Goal: Task Accomplishment & Management: Manage account settings

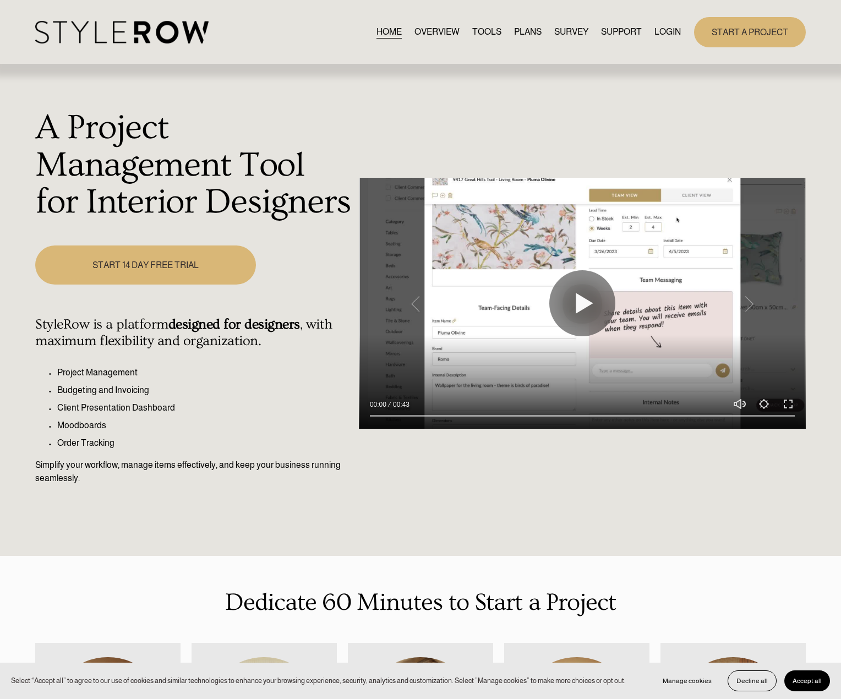
click at [676, 31] on link "LOGIN" at bounding box center [668, 32] width 26 height 15
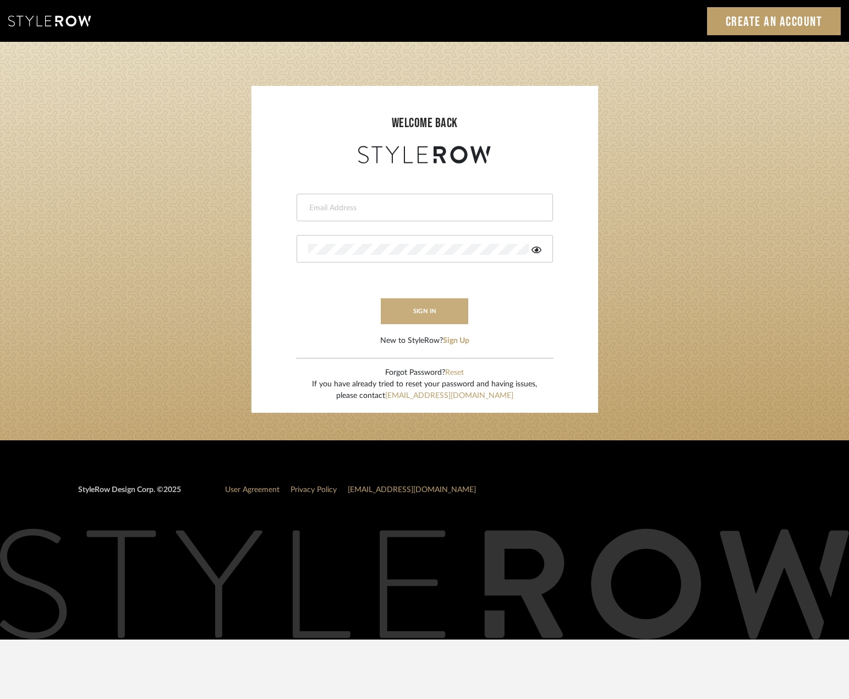
type input "madeleine@studiodb.com"
click at [437, 308] on button "sign in" at bounding box center [425, 311] width 88 height 26
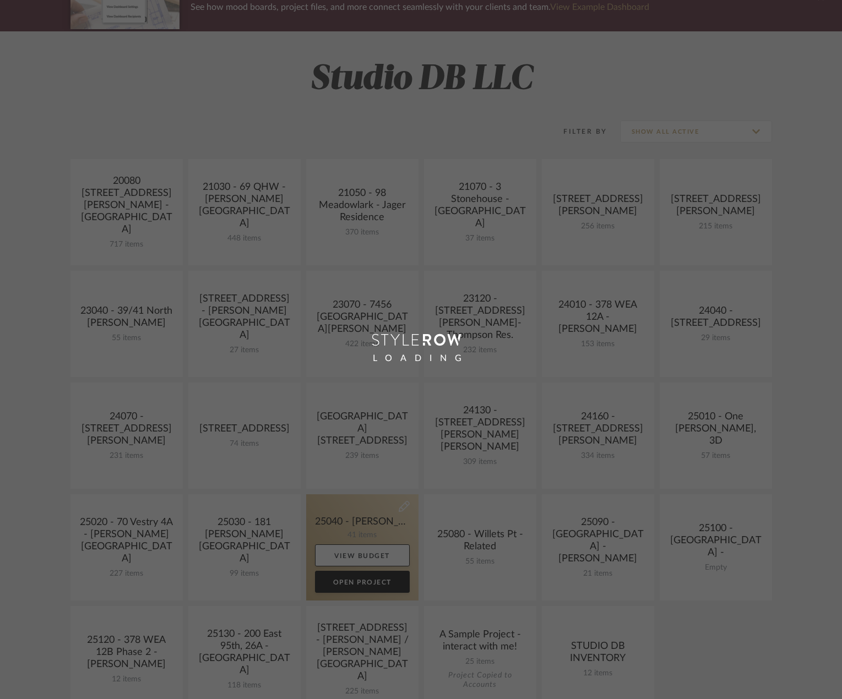
scroll to position [220, 0]
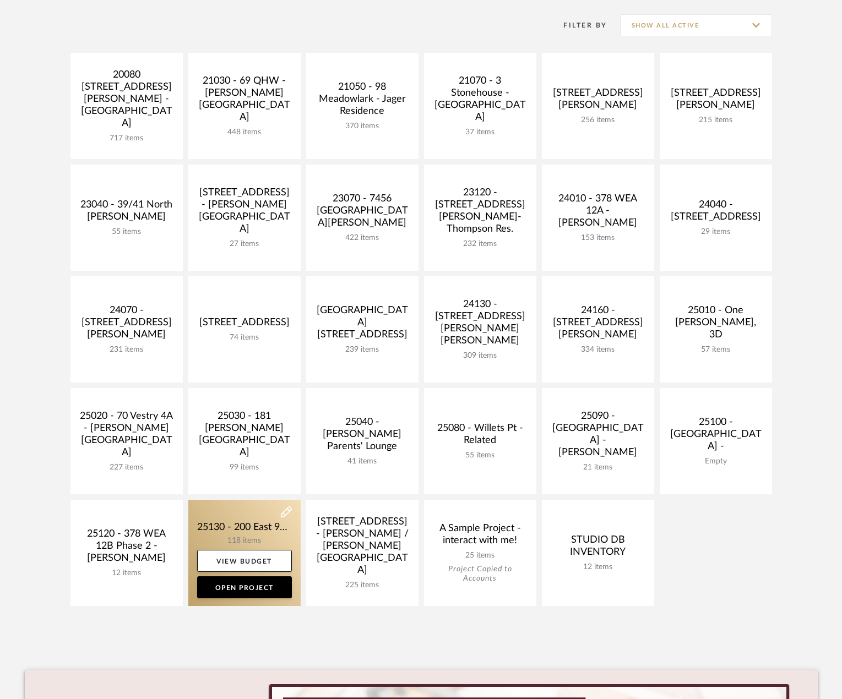
click at [281, 531] on link at bounding box center [244, 553] width 112 height 106
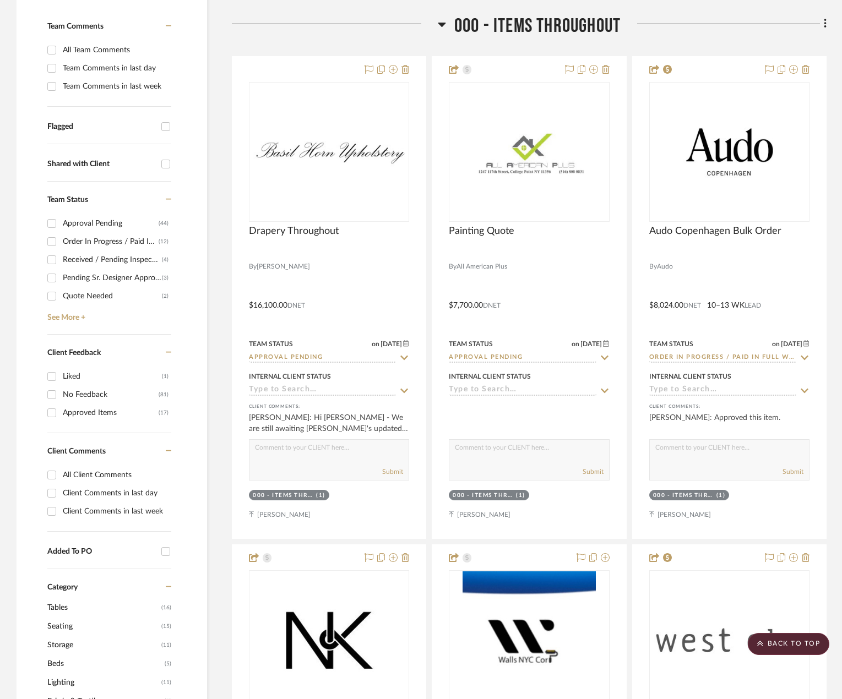
scroll to position [330, 0]
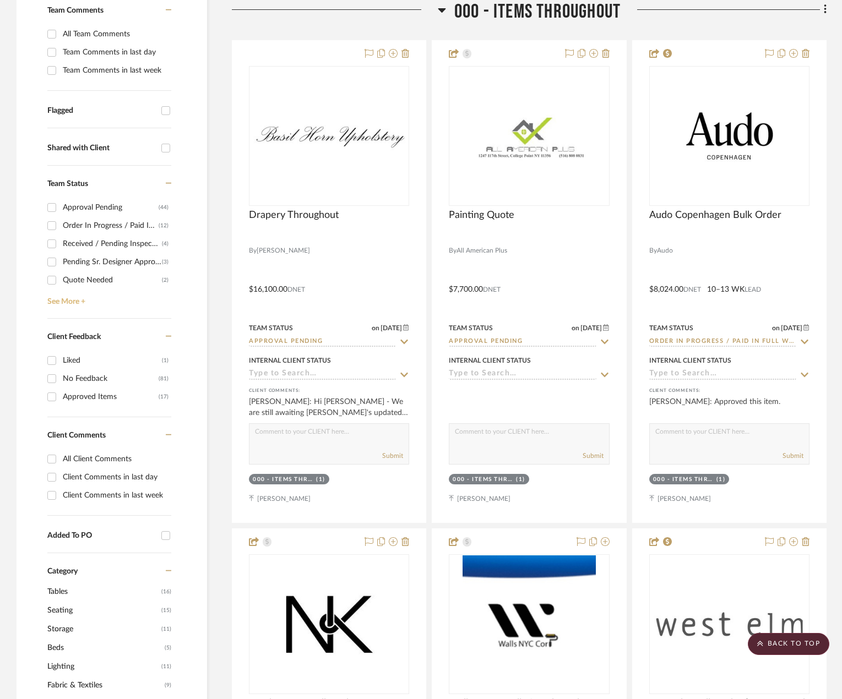
click at [63, 299] on link "See More +" at bounding box center [108, 298] width 127 height 18
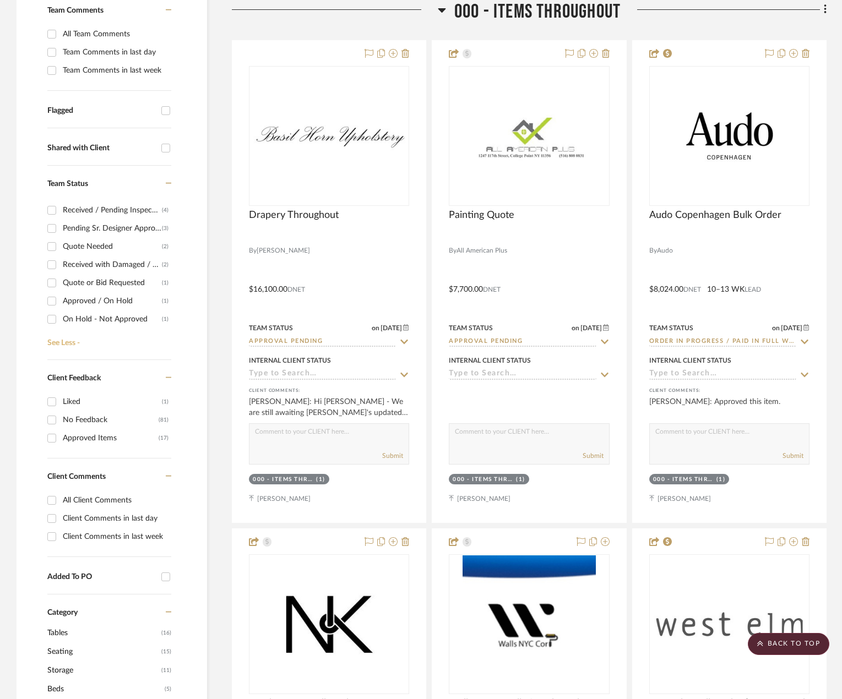
scroll to position [50, 0]
click at [112, 283] on div "Approved / On Hold" at bounding box center [112, 285] width 99 height 18
click at [61, 283] on input "Approved / On Hold (1)" at bounding box center [52, 285] width 18 height 18
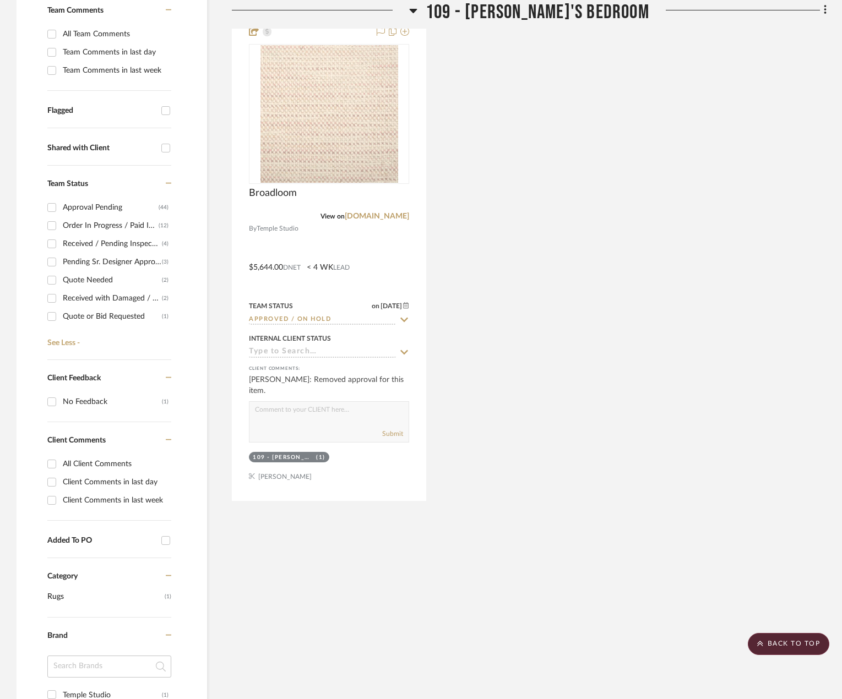
scroll to position [50, 0]
click at [111, 279] on div "Approved / On Hold" at bounding box center [112, 285] width 99 height 18
click at [61, 279] on input "Approved / On Hold (1)" at bounding box center [52, 285] width 18 height 18
checkbox input "false"
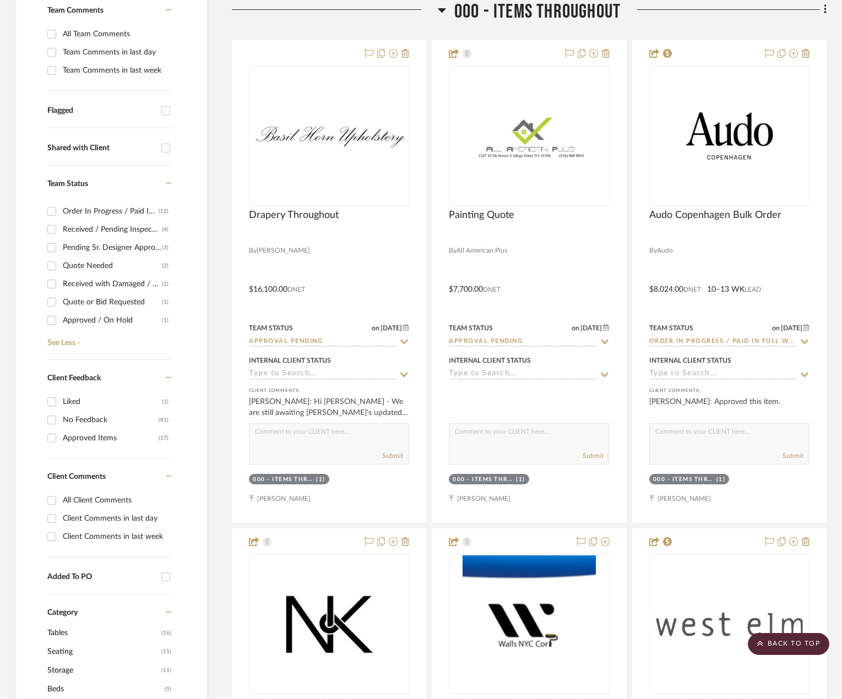
scroll to position [0, 0]
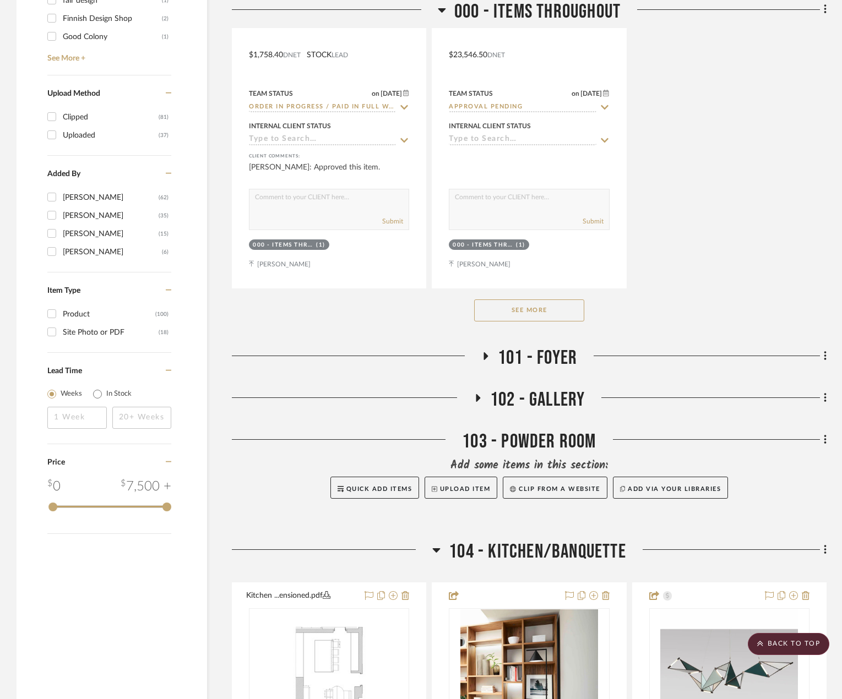
scroll to position [1927, 0]
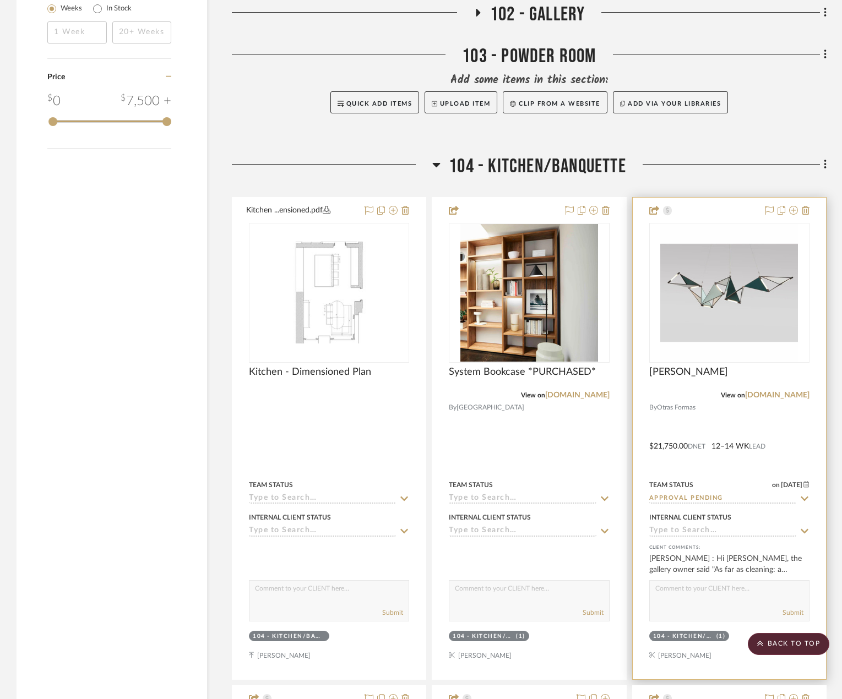
click at [796, 443] on div at bounding box center [729, 439] width 193 height 482
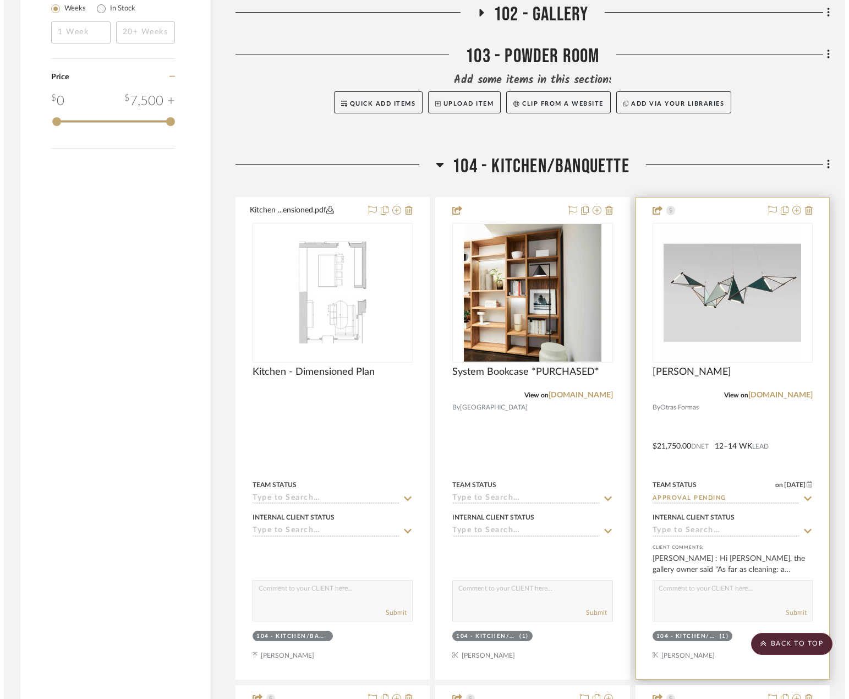
scroll to position [0, 0]
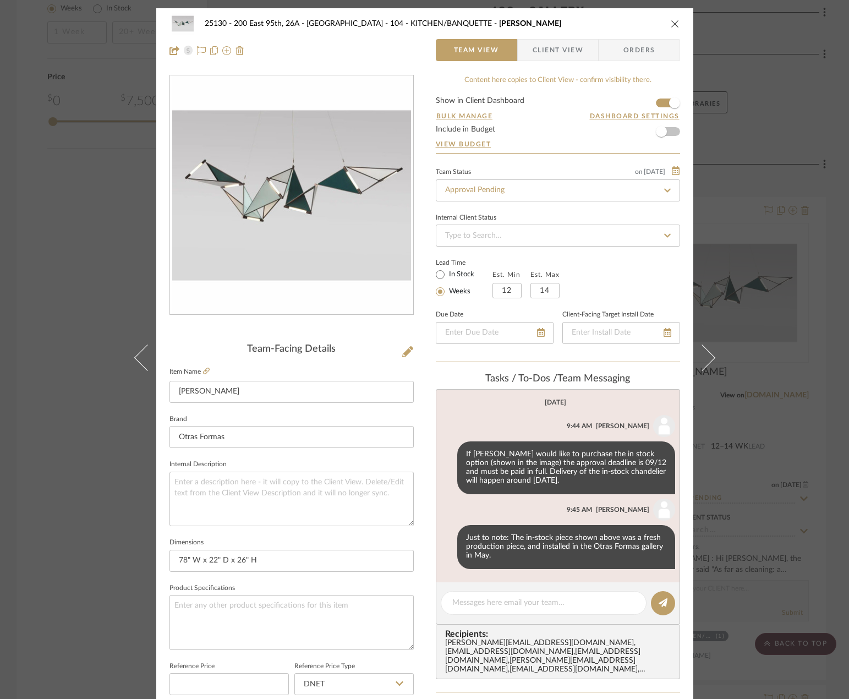
click at [790, 434] on div "25130 - 200 East 95th, 26A - Kosheleva 104 - KITCHEN/BANQUETTE Kite Chandelier …" at bounding box center [424, 349] width 849 height 699
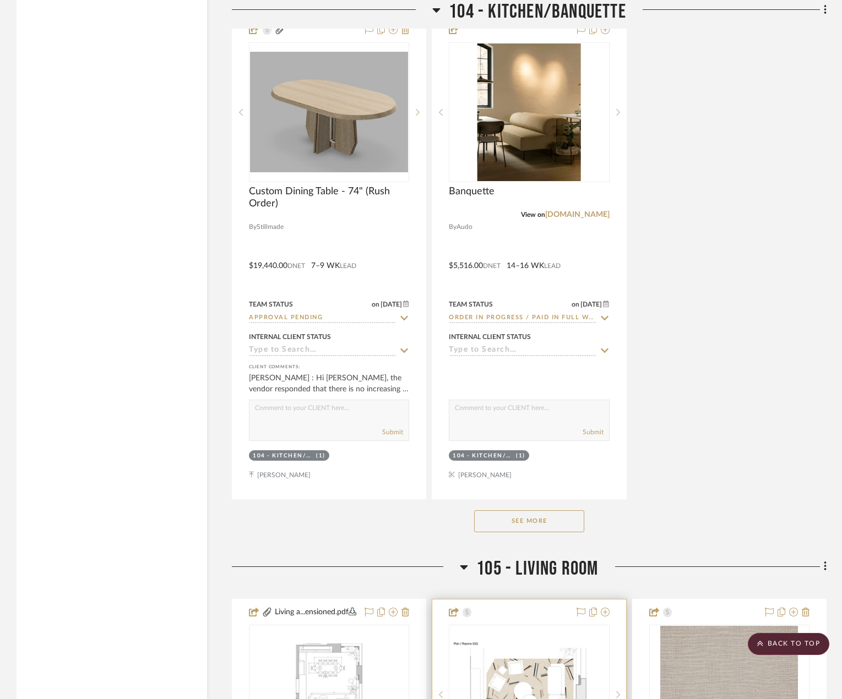
scroll to position [3303, 0]
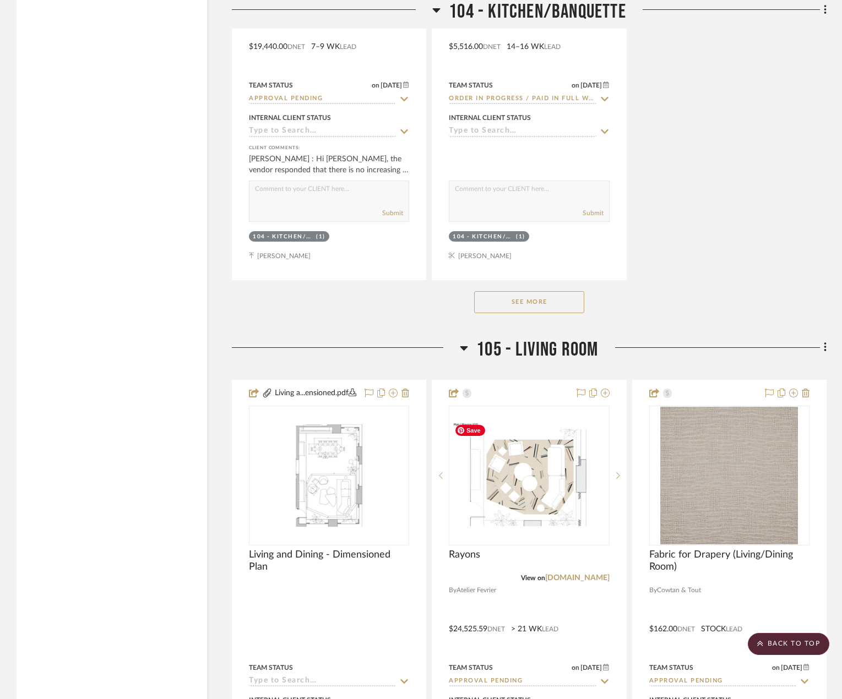
click at [557, 300] on button "See More" at bounding box center [529, 302] width 110 height 22
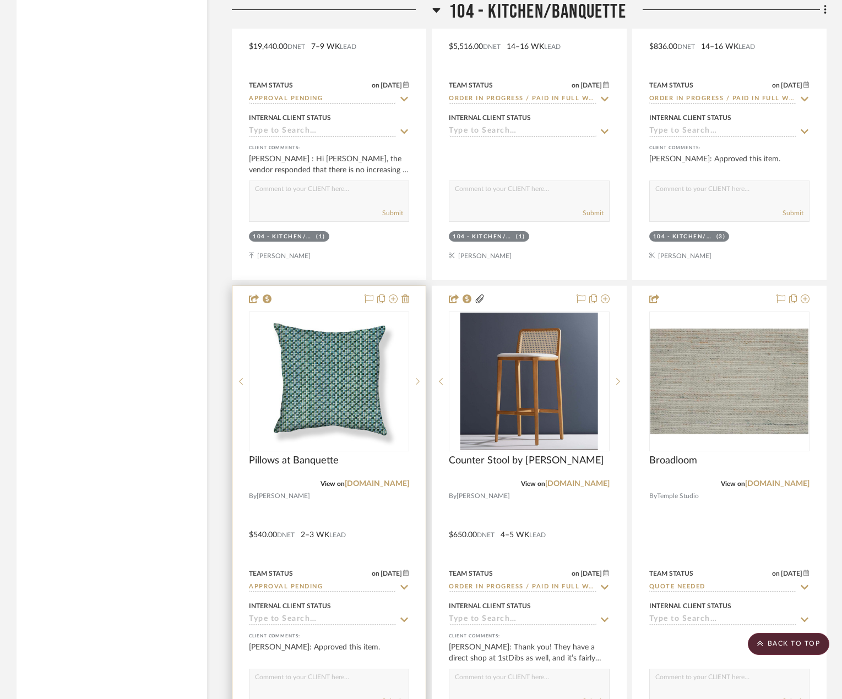
click at [336, 498] on div at bounding box center [328, 527] width 193 height 482
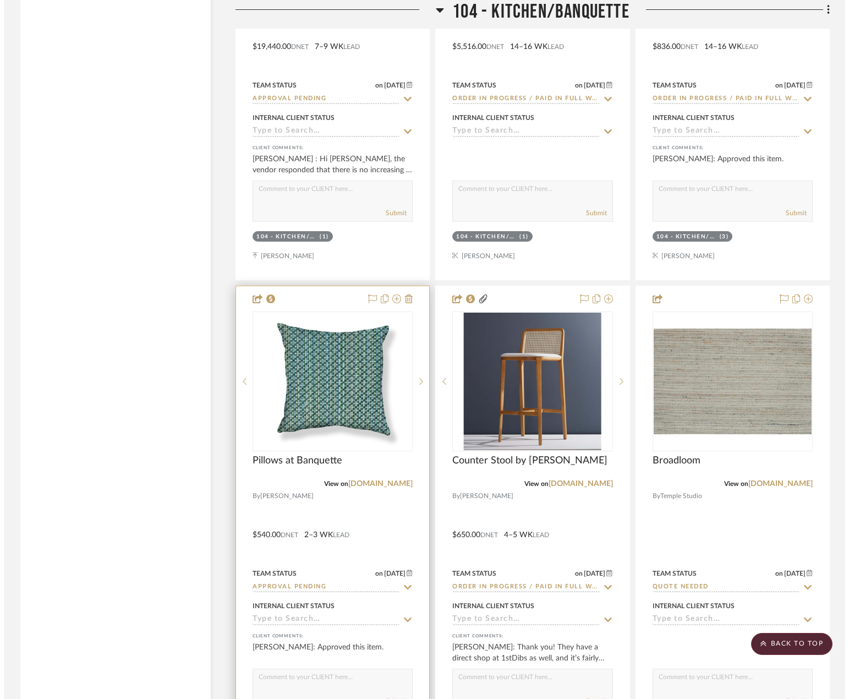
scroll to position [0, 0]
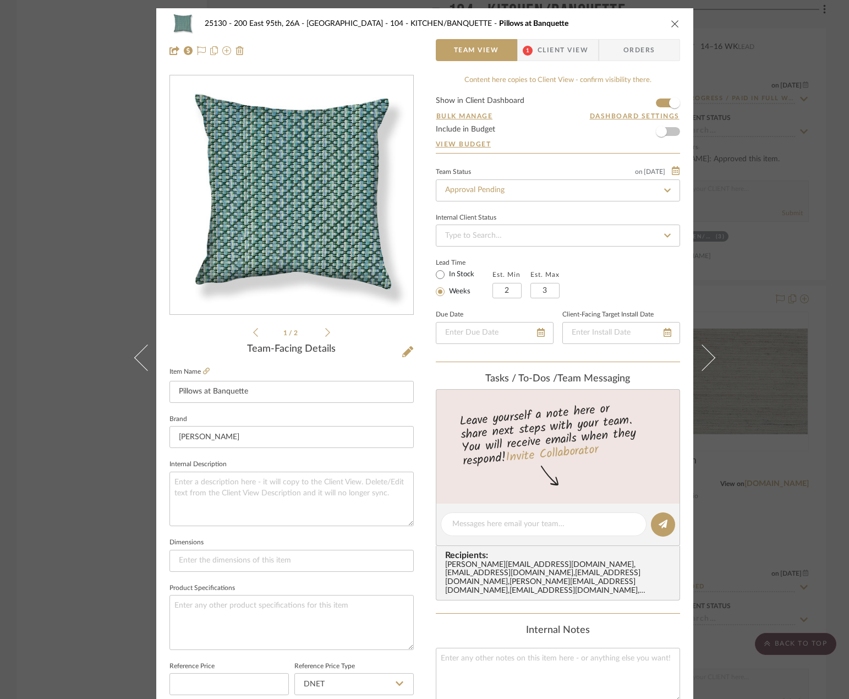
click at [527, 57] on span "1" at bounding box center [528, 50] width 20 height 22
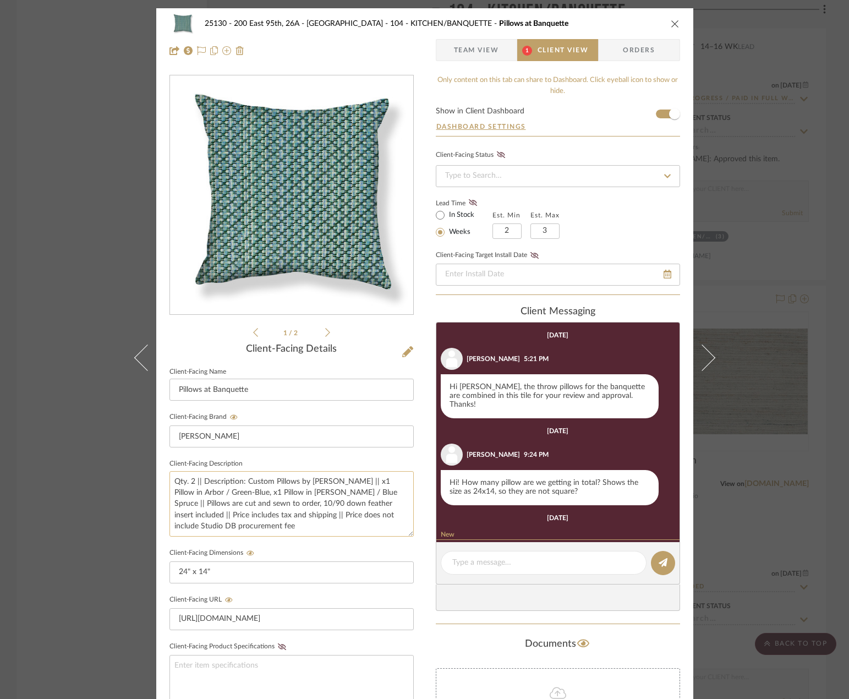
scroll to position [59, 0]
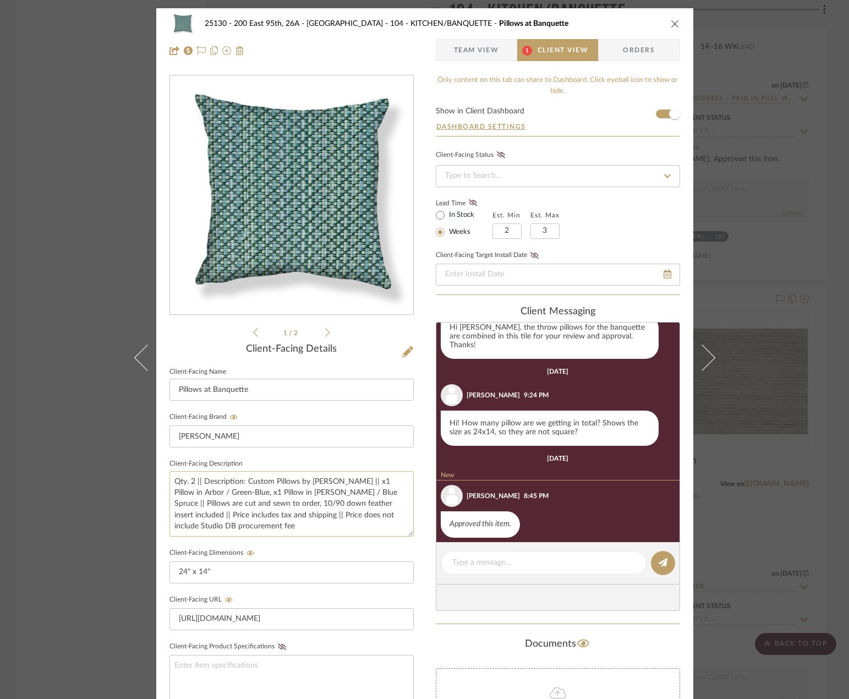
click at [359, 492] on textarea "Qty. 2 || Description: Custom Pillows by Rebecca Atwood || x1 Pillow in Arbor /…" at bounding box center [292, 504] width 244 height 66
click at [359, 491] on textarea "Qty. 2 || Description: Custom Pillows by Rebecca Atwood || x1 Pillow in Arbor /…" at bounding box center [292, 504] width 244 height 66
click at [345, 570] on input "24" x 14"" at bounding box center [292, 572] width 244 height 22
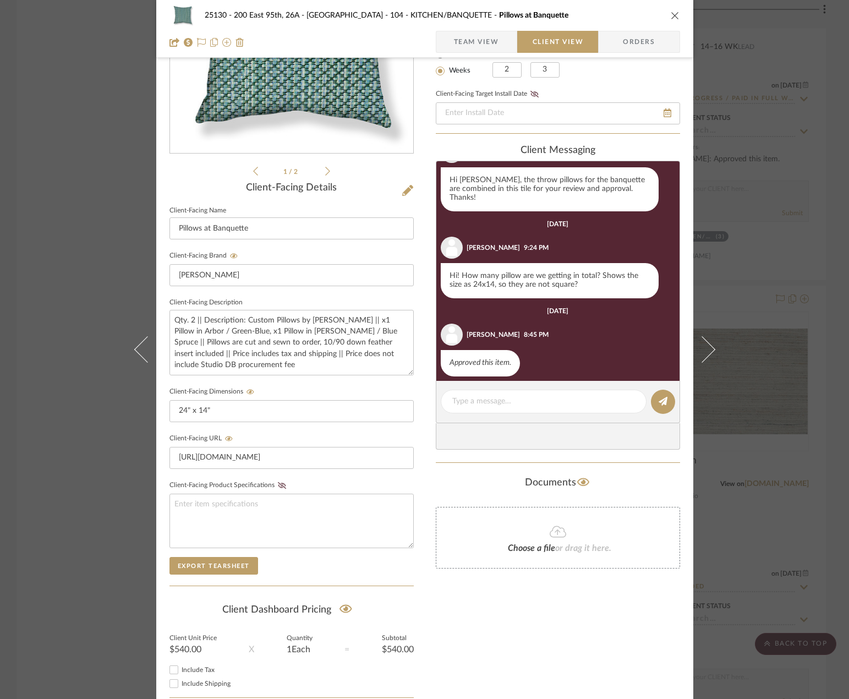
scroll to position [0, 0]
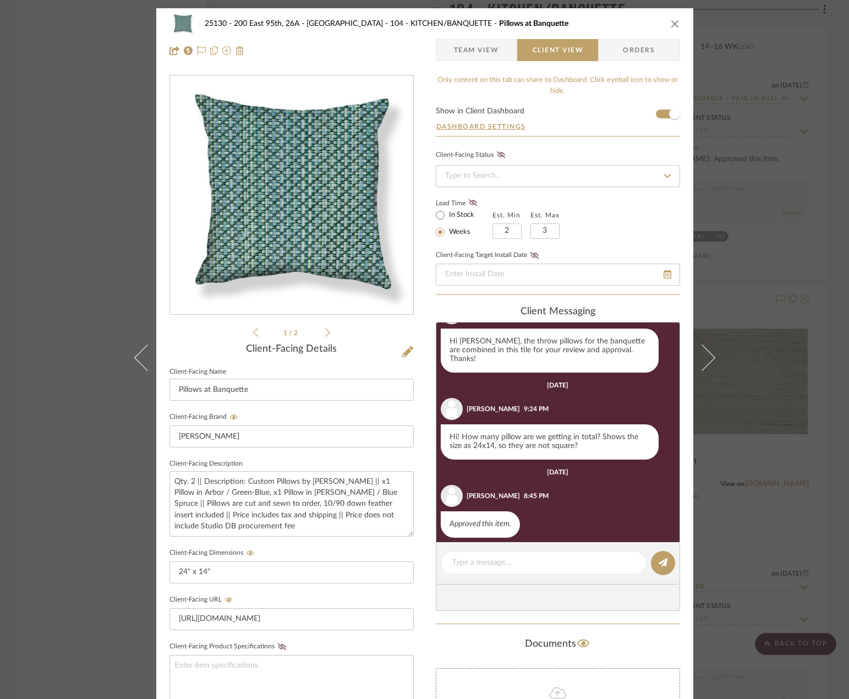
click at [457, 59] on span "Team View" at bounding box center [476, 50] width 45 height 22
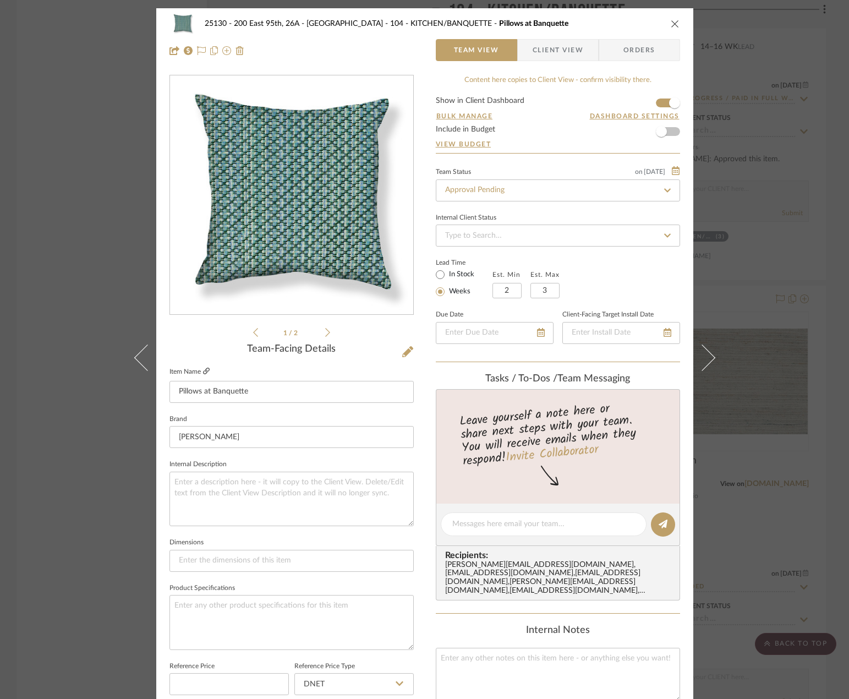
click at [203, 369] on icon at bounding box center [206, 371] width 7 height 7
click at [327, 329] on div "1 / 2" at bounding box center [292, 207] width 244 height 264
click at [325, 331] on icon at bounding box center [327, 333] width 5 height 10
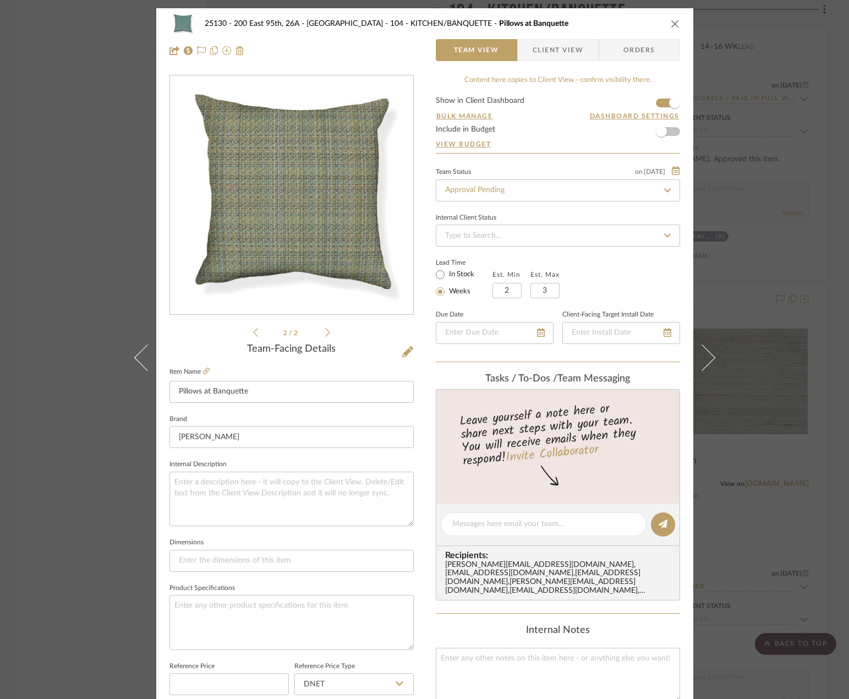
click at [542, 51] on span "Client View" at bounding box center [558, 50] width 51 height 22
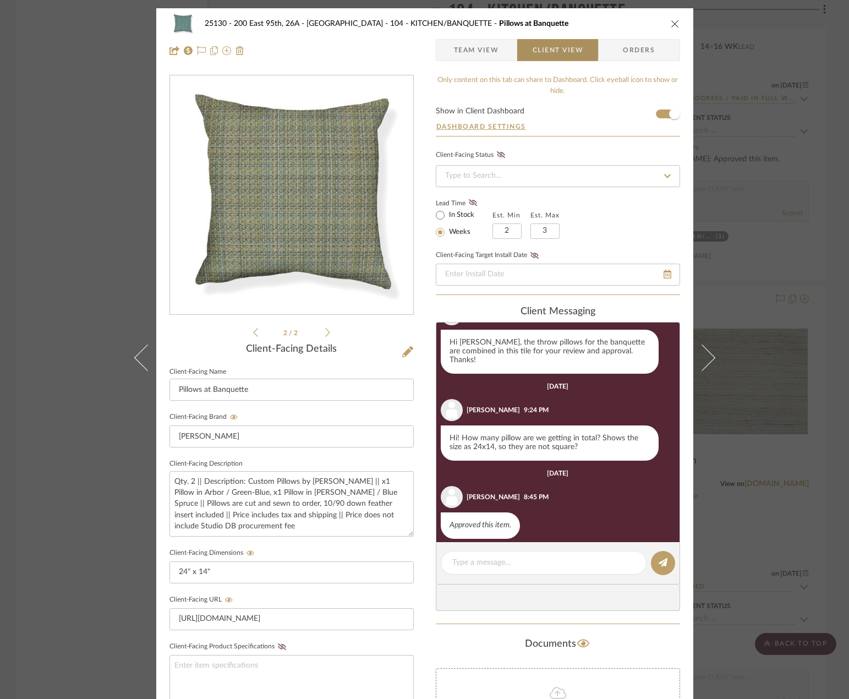
scroll to position [46, 0]
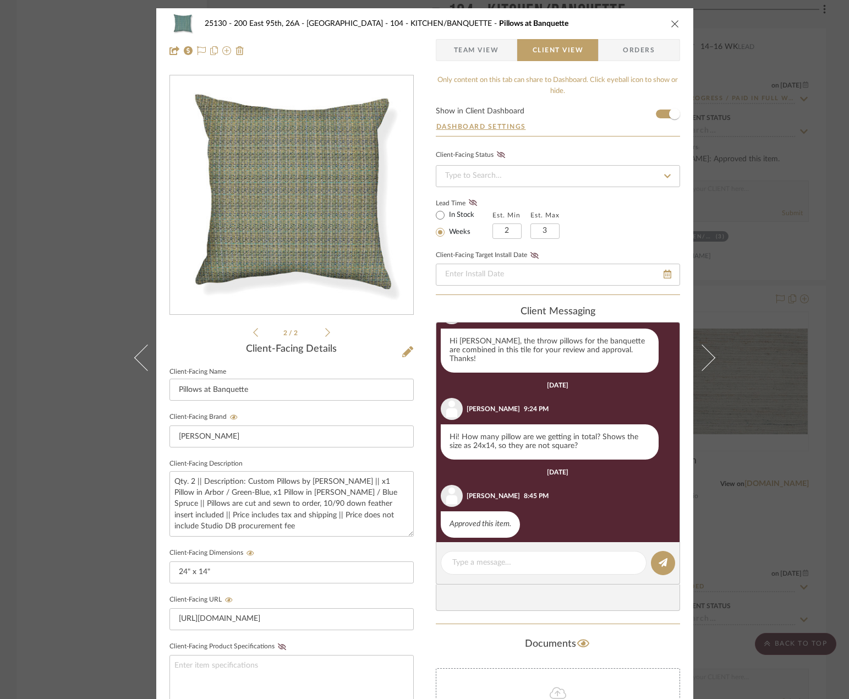
click at [765, 157] on div "25130 - 200 East 95th, 26A - Kosheleva 104 - KITCHEN/BANQUETTE Pillows at Banqu…" at bounding box center [424, 349] width 849 height 699
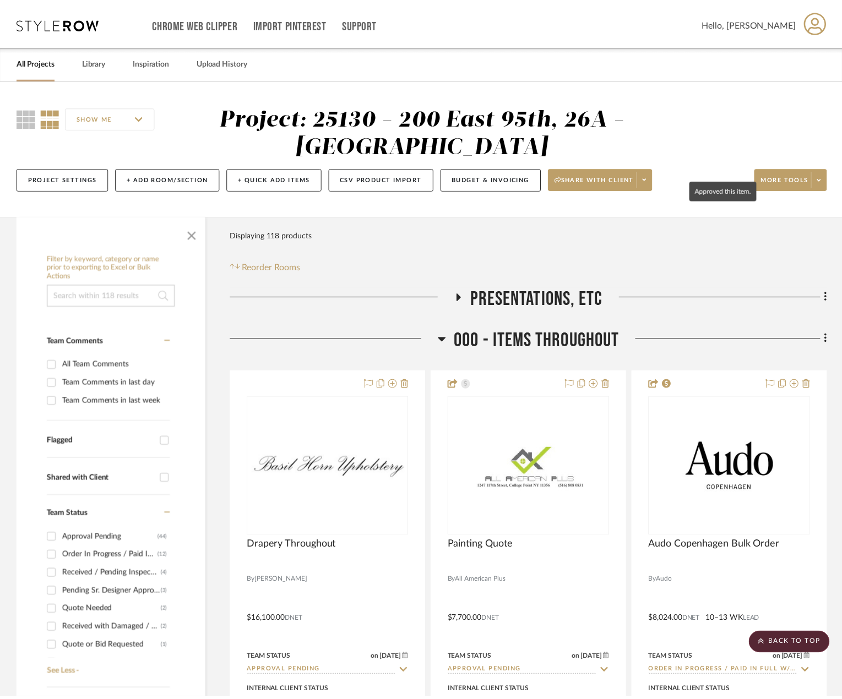
scroll to position [3303, 0]
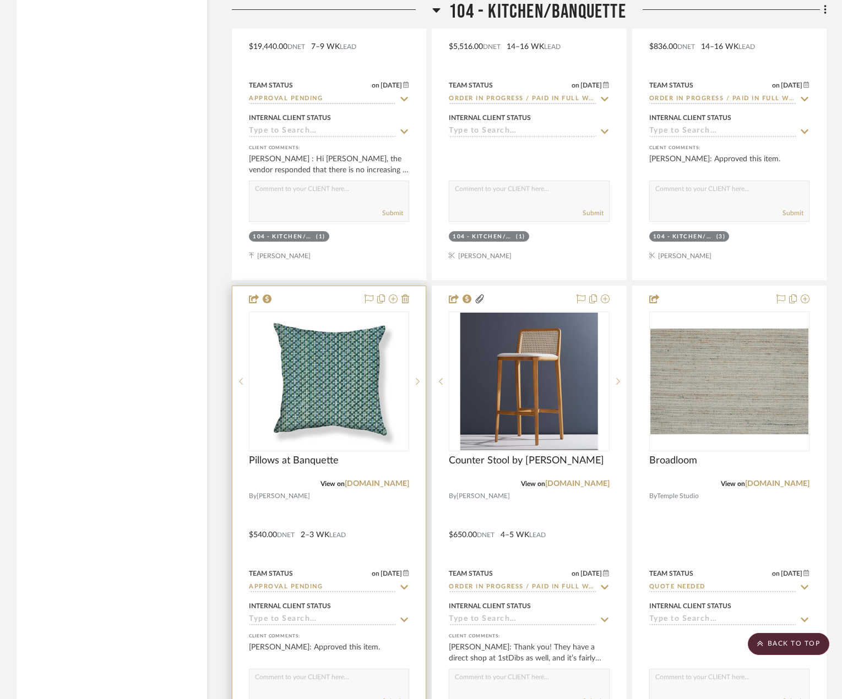
click at [366, 552] on div at bounding box center [328, 527] width 193 height 482
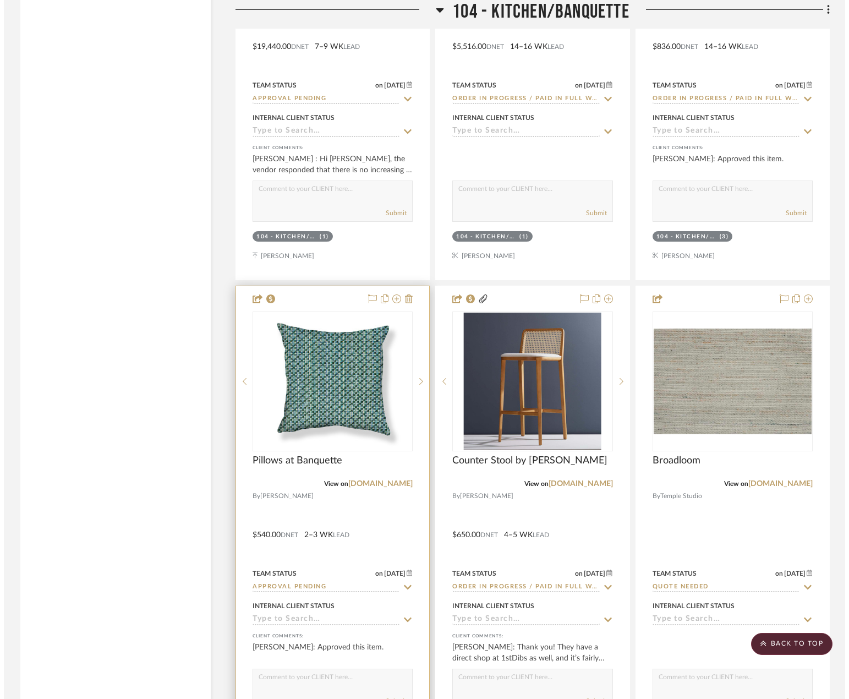
scroll to position [0, 0]
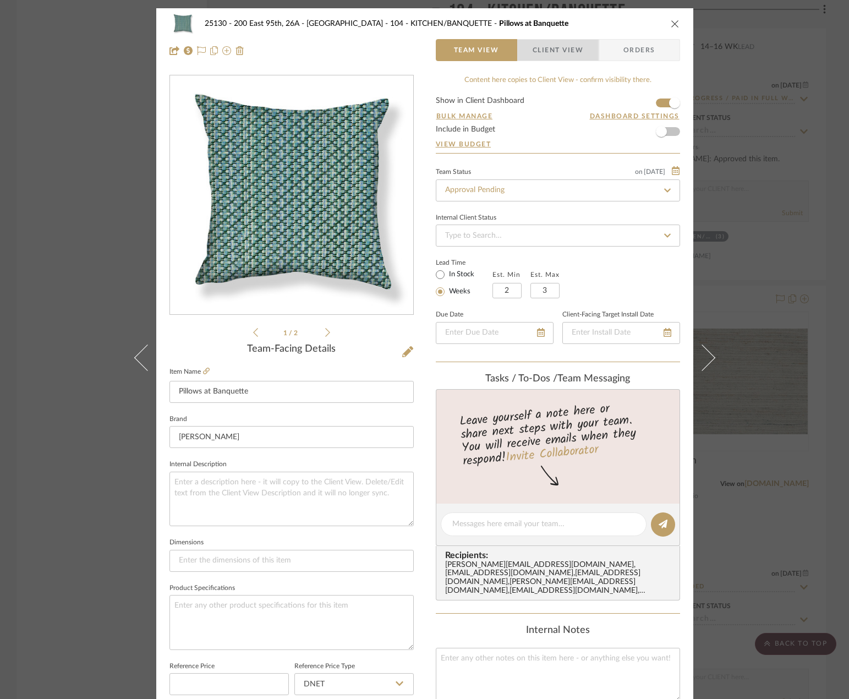
click at [569, 48] on span "Client View" at bounding box center [558, 50] width 51 height 22
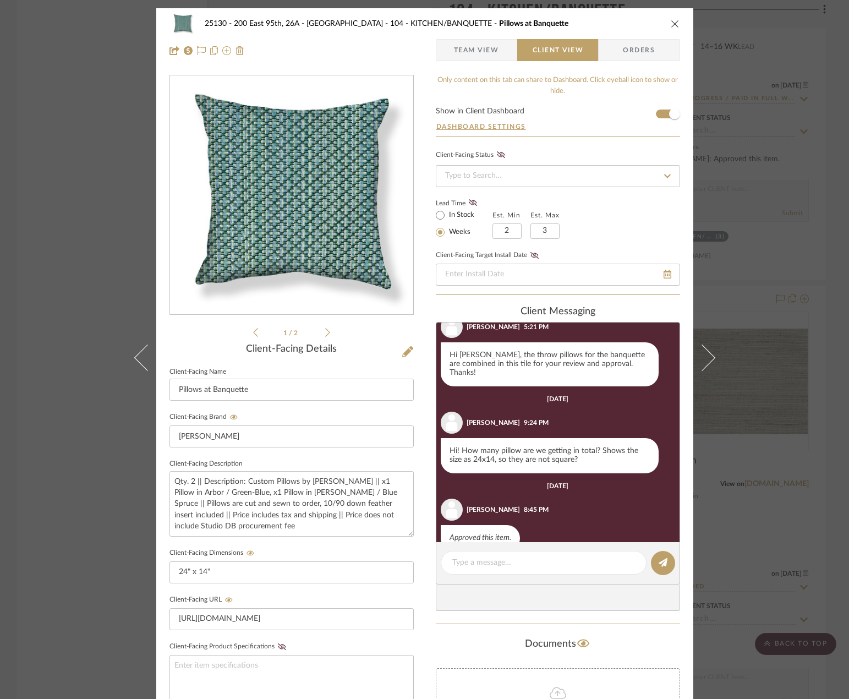
scroll to position [46, 0]
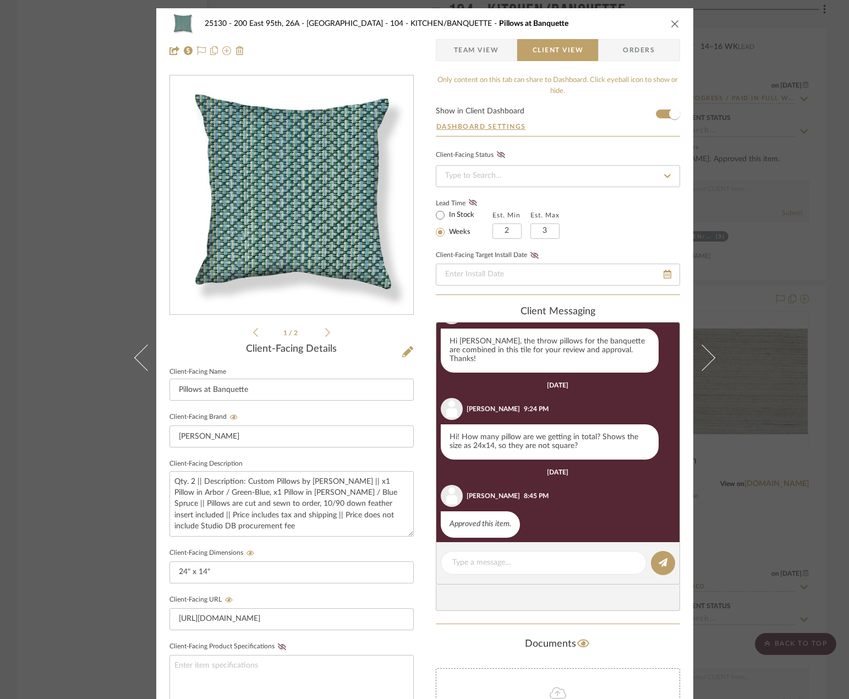
click at [730, 472] on div "25130 - 200 East 95th, 26A - Kosheleva 104 - KITCHEN/BANQUETTE Pillows at Banqu…" at bounding box center [424, 349] width 849 height 699
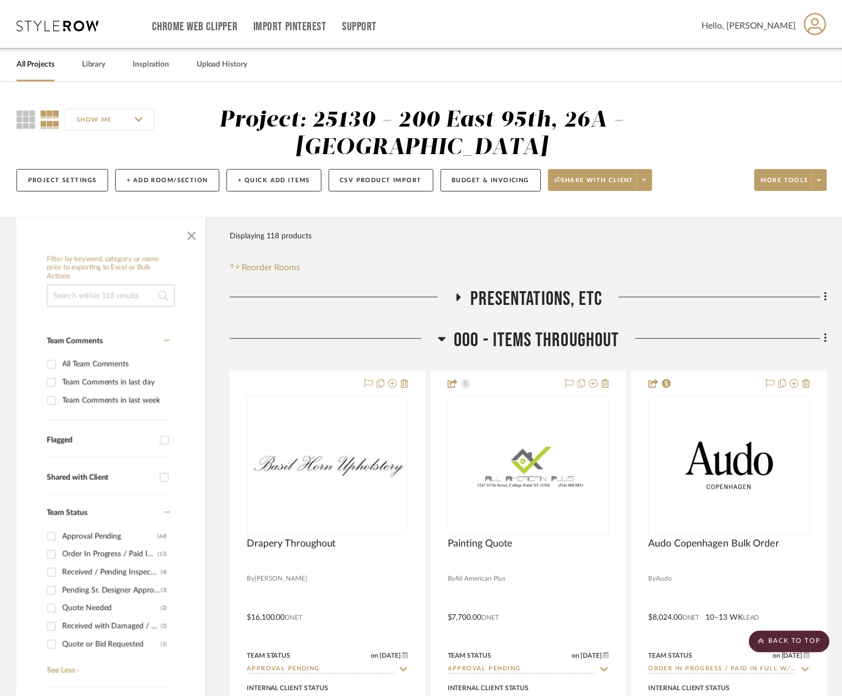
scroll to position [3303, 0]
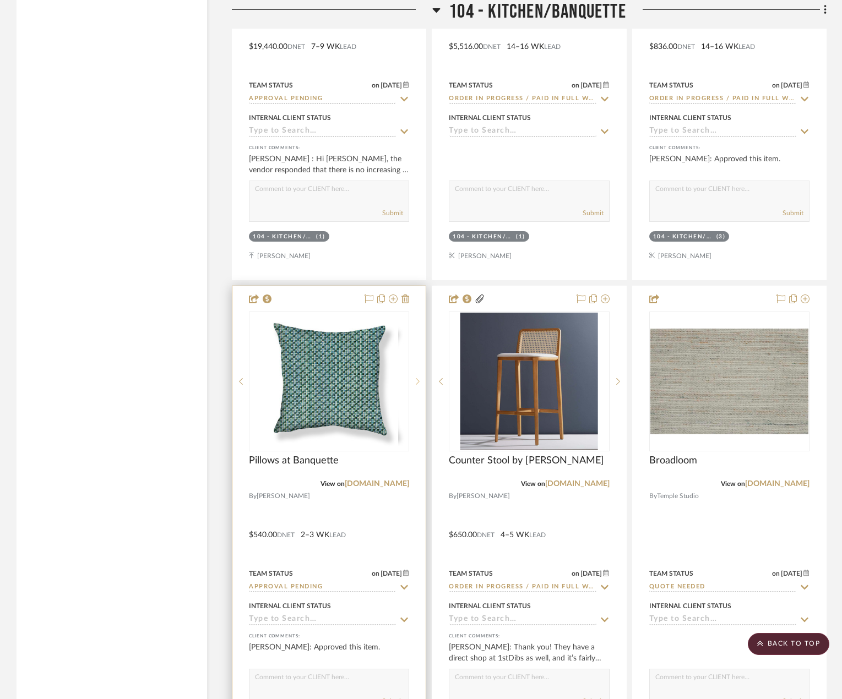
click at [412, 378] on sr-next-btn at bounding box center [417, 382] width 17 height 8
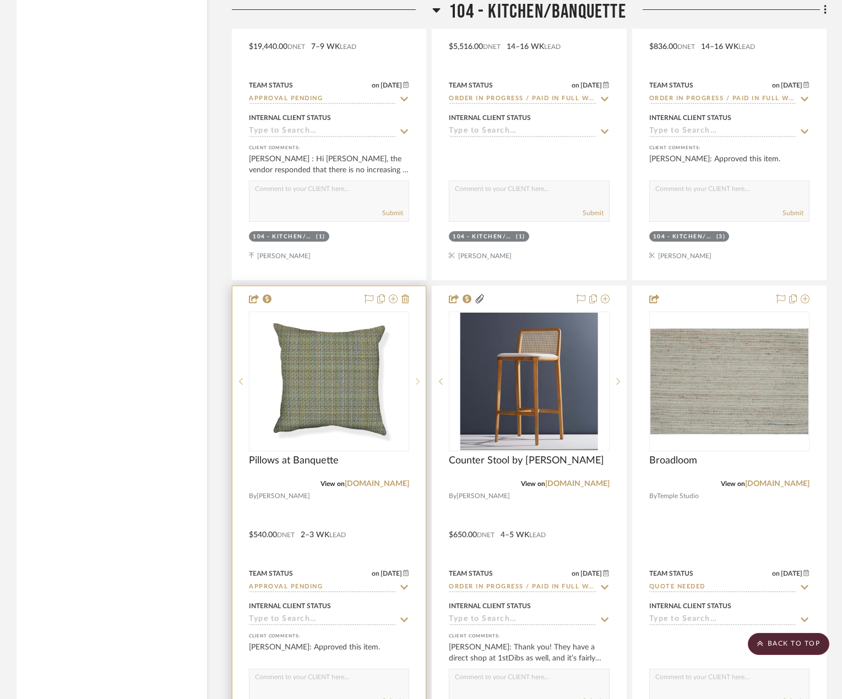
click at [412, 378] on sr-next-btn at bounding box center [417, 382] width 17 height 8
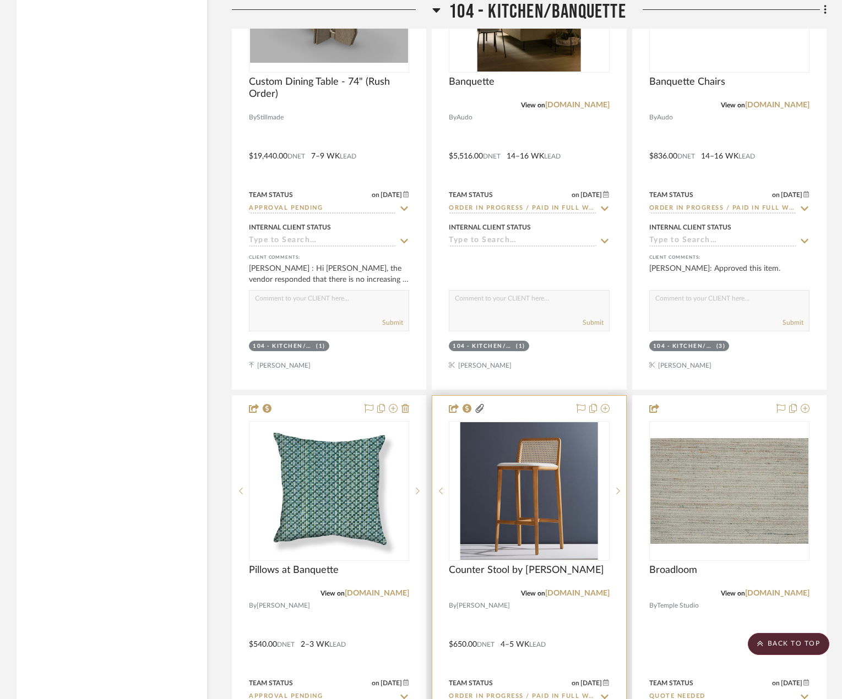
scroll to position [3028, 0]
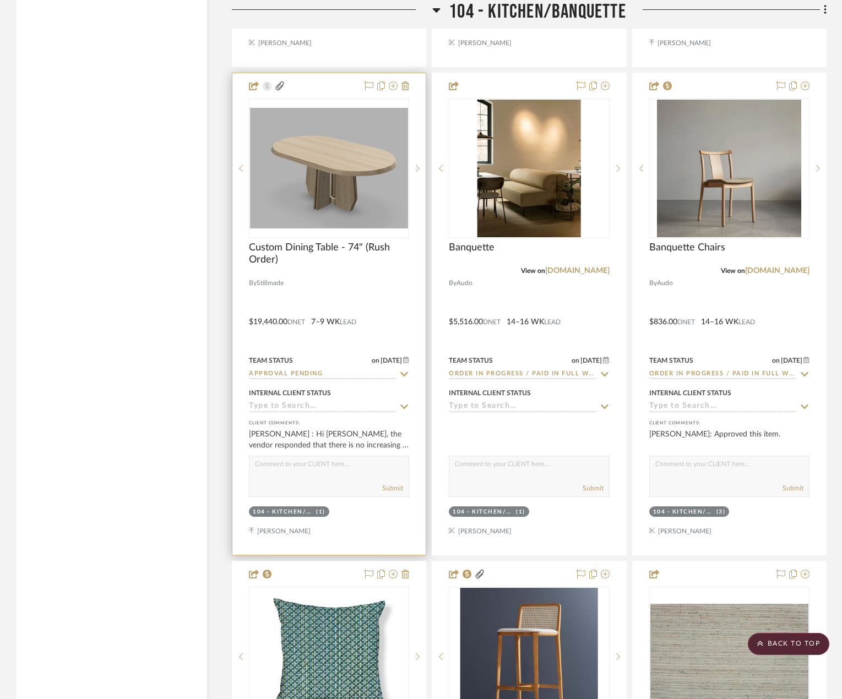
click at [354, 285] on div at bounding box center [328, 314] width 193 height 482
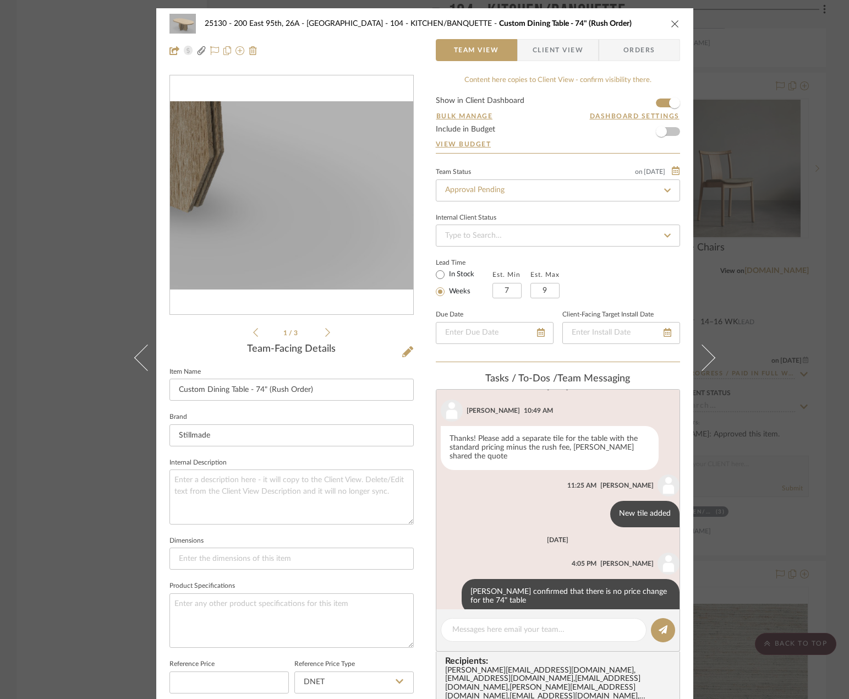
scroll to position [169, 0]
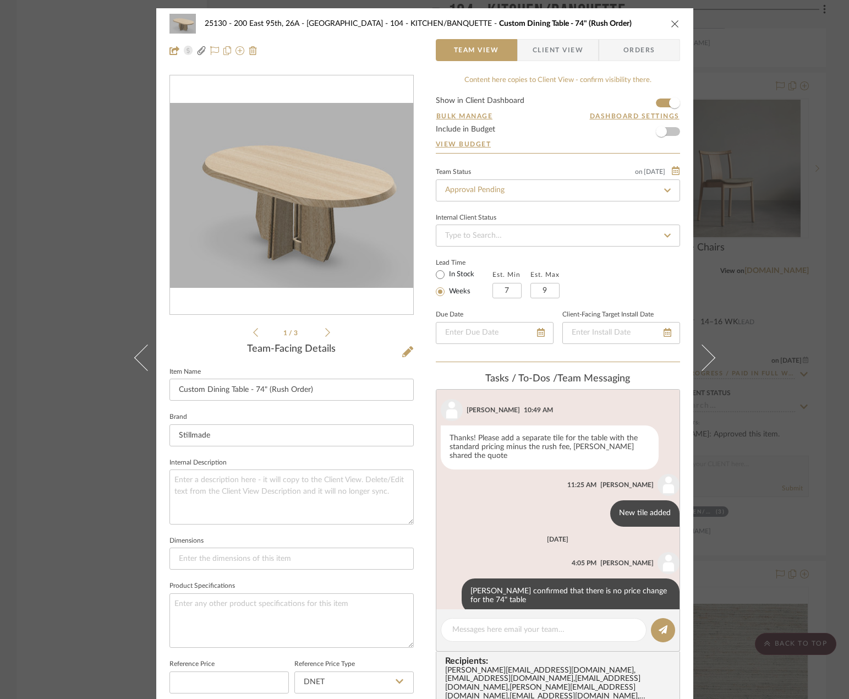
click at [780, 402] on div "25130 - 200 East 95th, 26A - Kosheleva 104 - KITCHEN/BANQUETTE Custom Dining Ta…" at bounding box center [424, 349] width 849 height 699
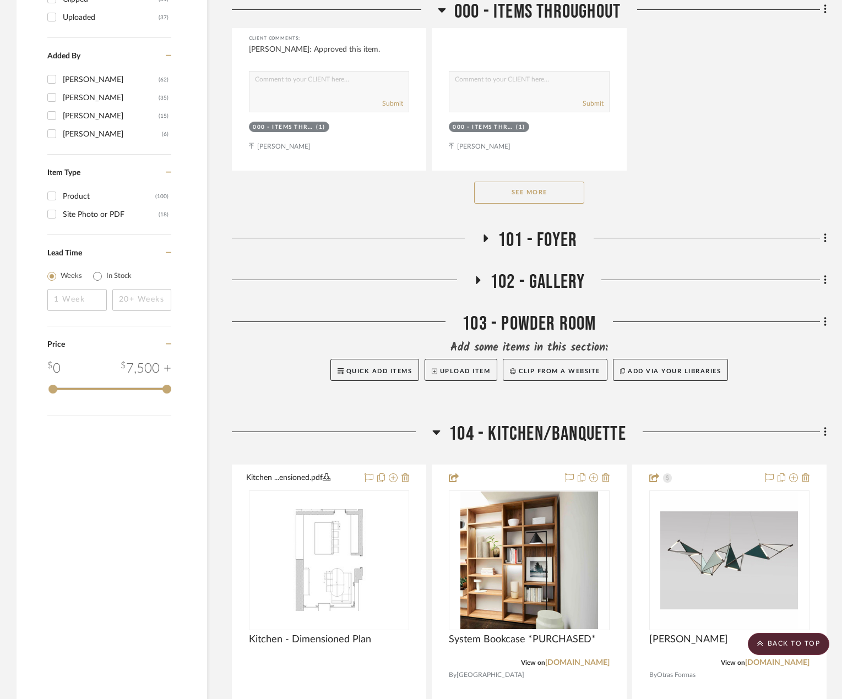
scroll to position [1486, 0]
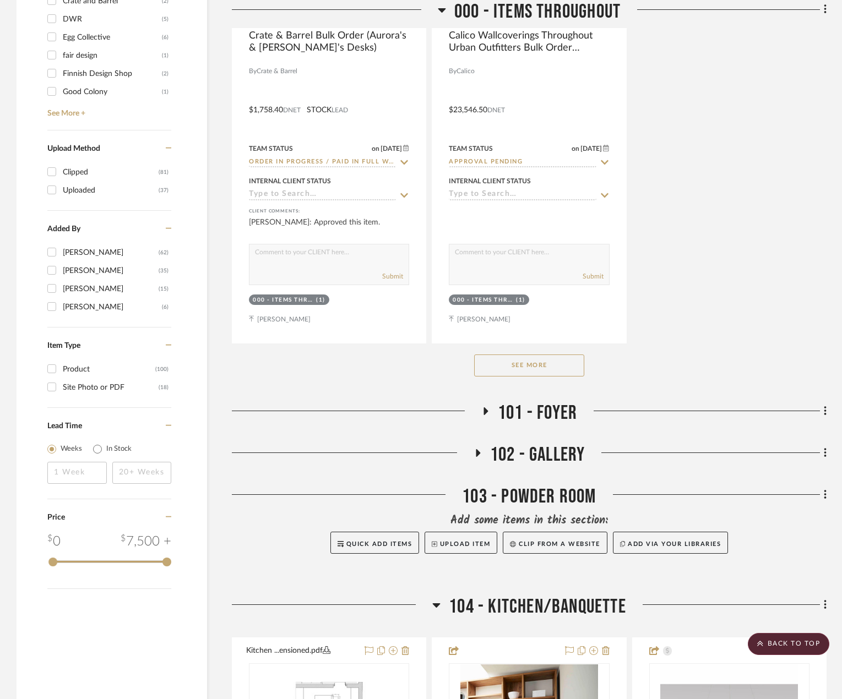
click at [585, 487] on div "103 - POWDER ROOM" at bounding box center [529, 499] width 595 height 28
click at [557, 449] on span "102 - GALLERY" at bounding box center [537, 455] width 95 height 24
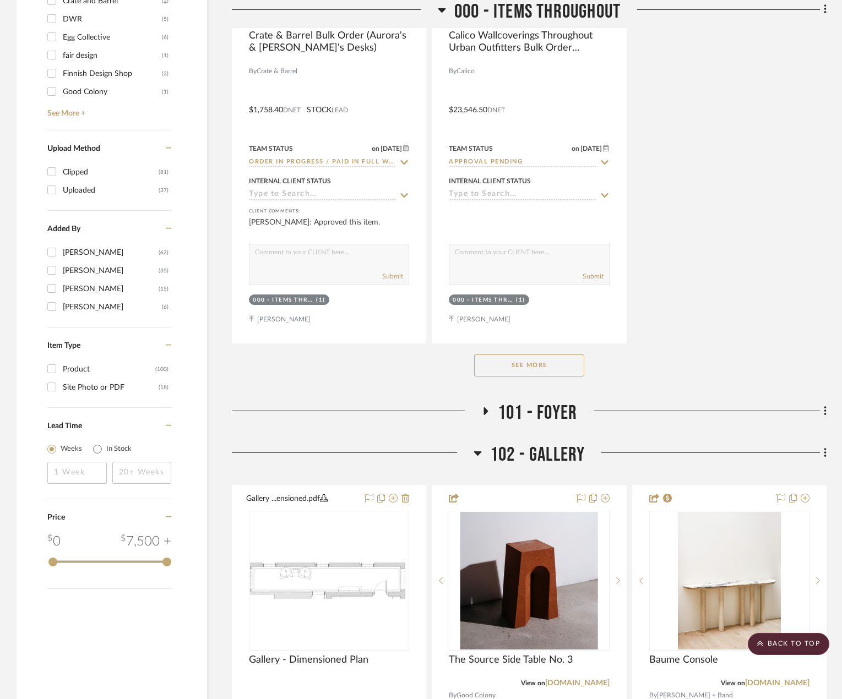
click at [527, 451] on span "102 - GALLERY" at bounding box center [537, 455] width 95 height 24
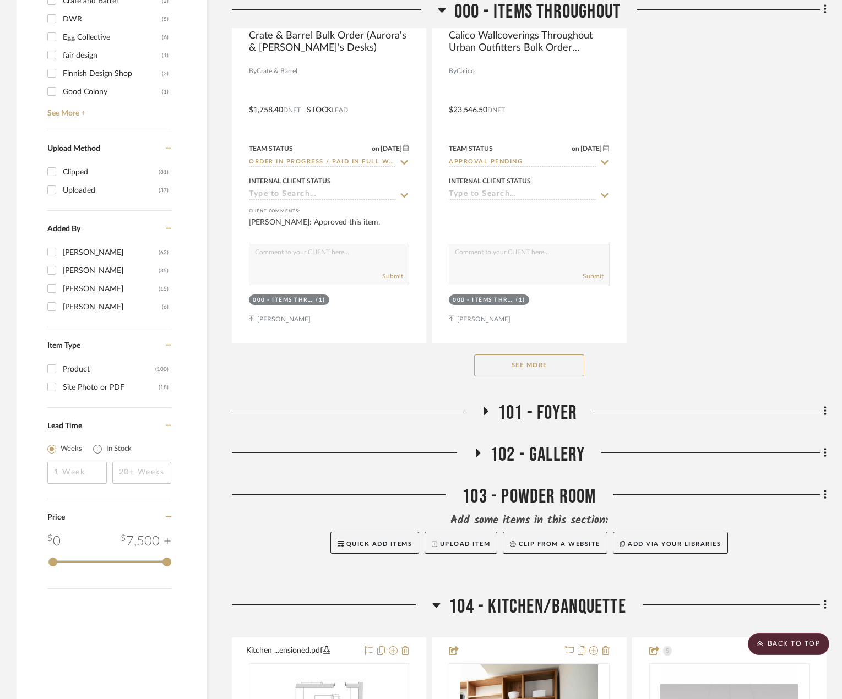
click at [536, 411] on span "101 - FOYER" at bounding box center [537, 413] width 79 height 24
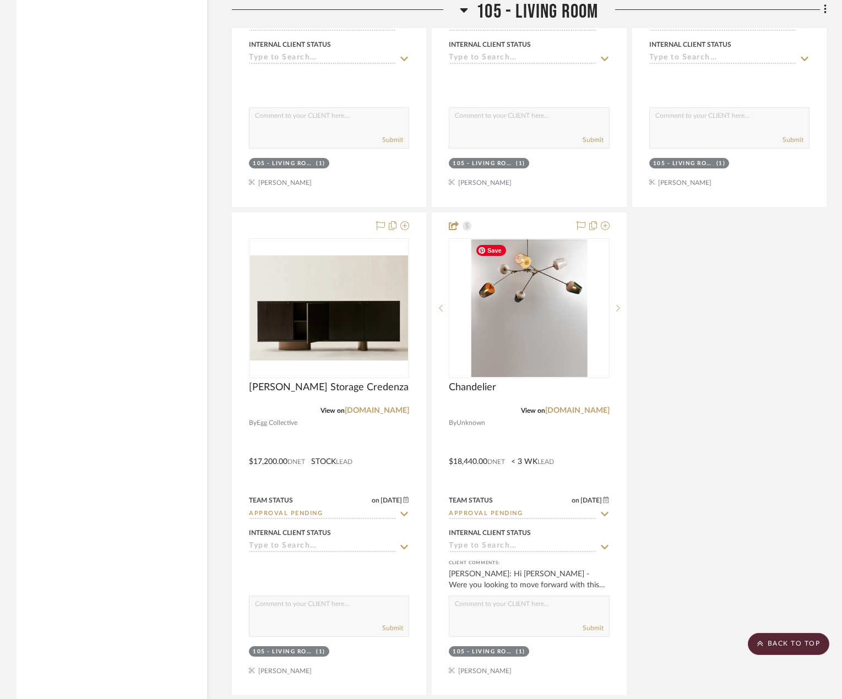
scroll to position [6000, 0]
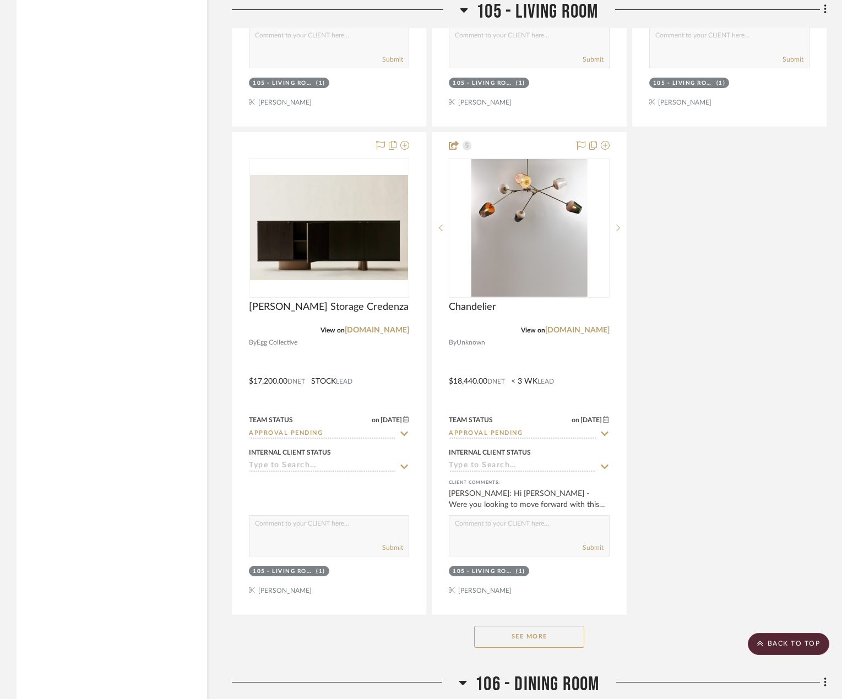
click at [521, 635] on button "See More" at bounding box center [529, 637] width 110 height 22
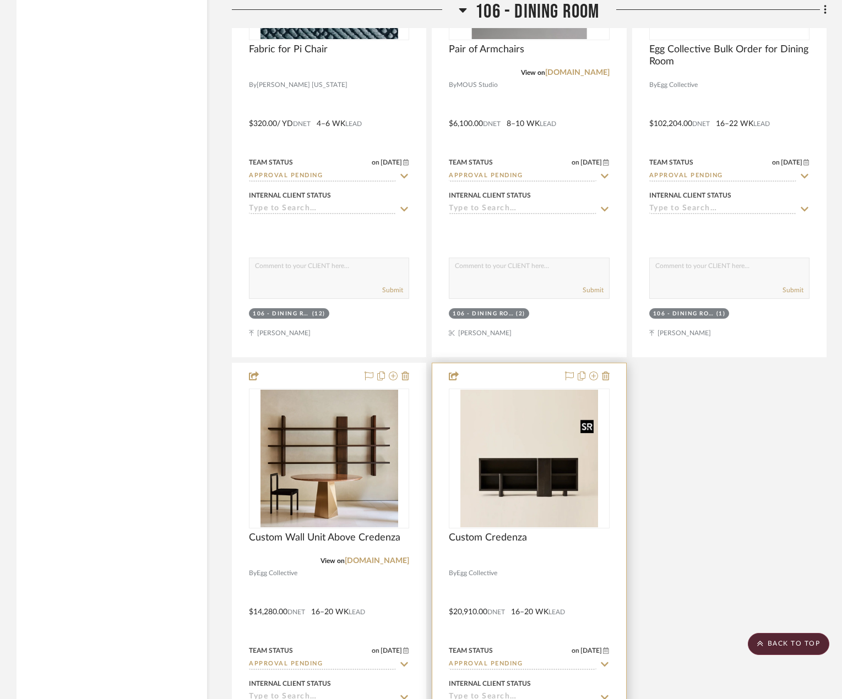
scroll to position [8202, 0]
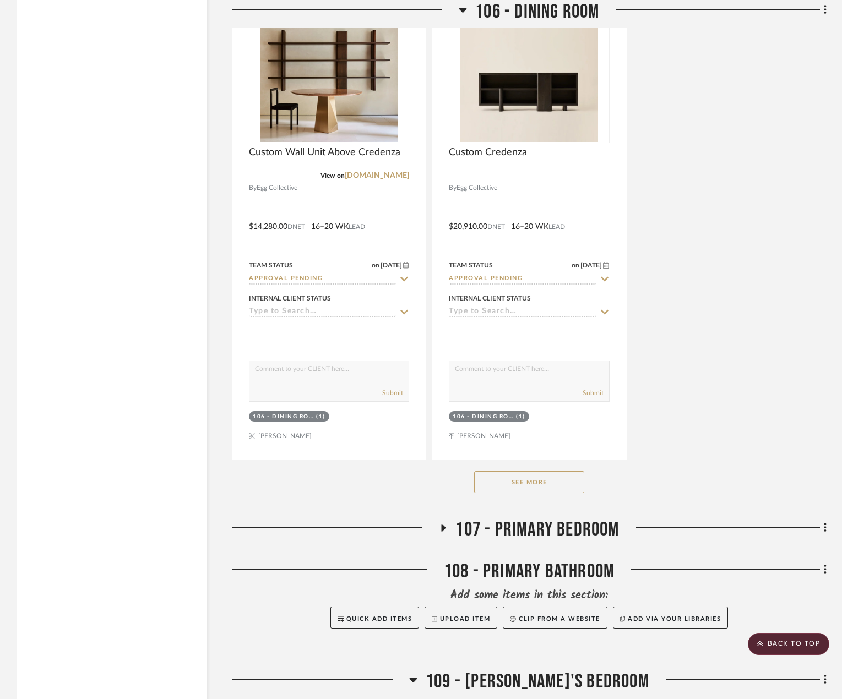
click at [547, 484] on button "See More" at bounding box center [529, 482] width 110 height 22
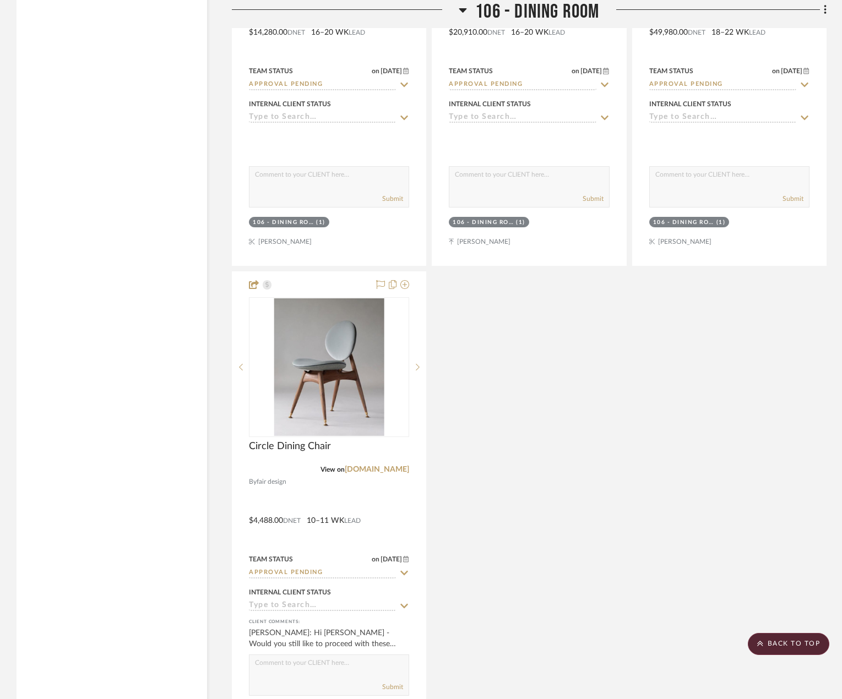
scroll to position [8588, 0]
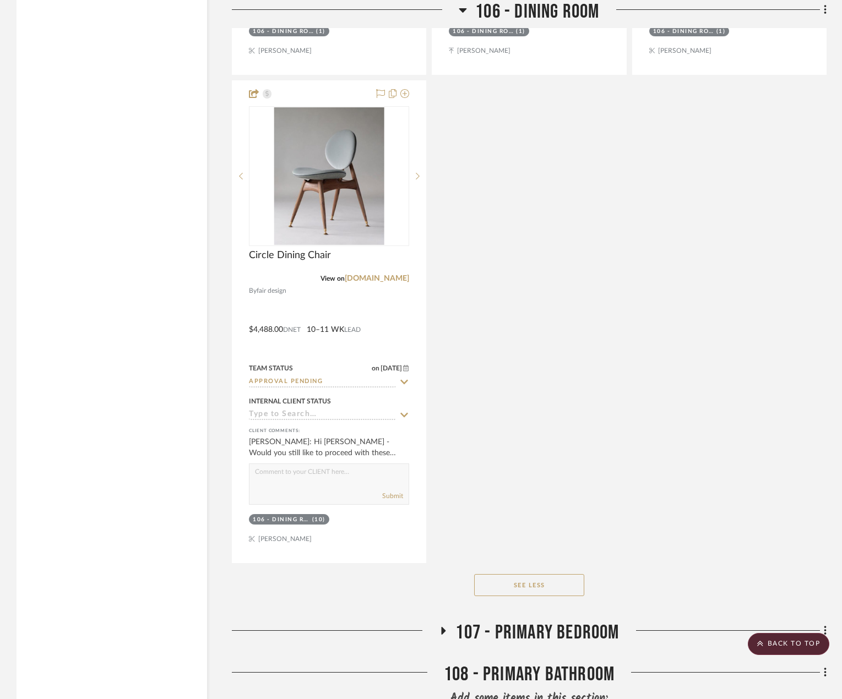
click at [504, 626] on span "107 - PRIMARY BEDROOM" at bounding box center [536, 633] width 163 height 24
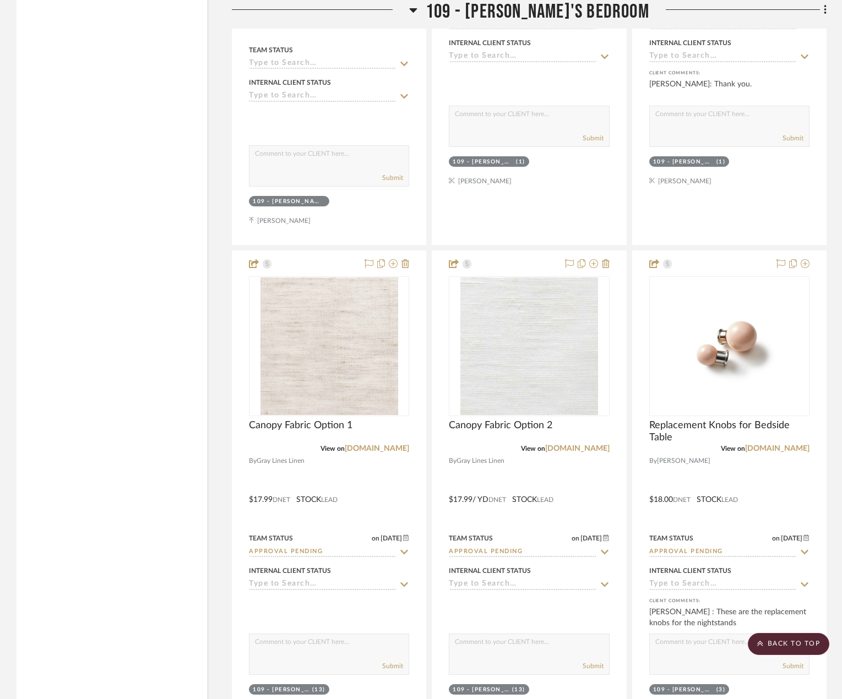
scroll to position [10184, 0]
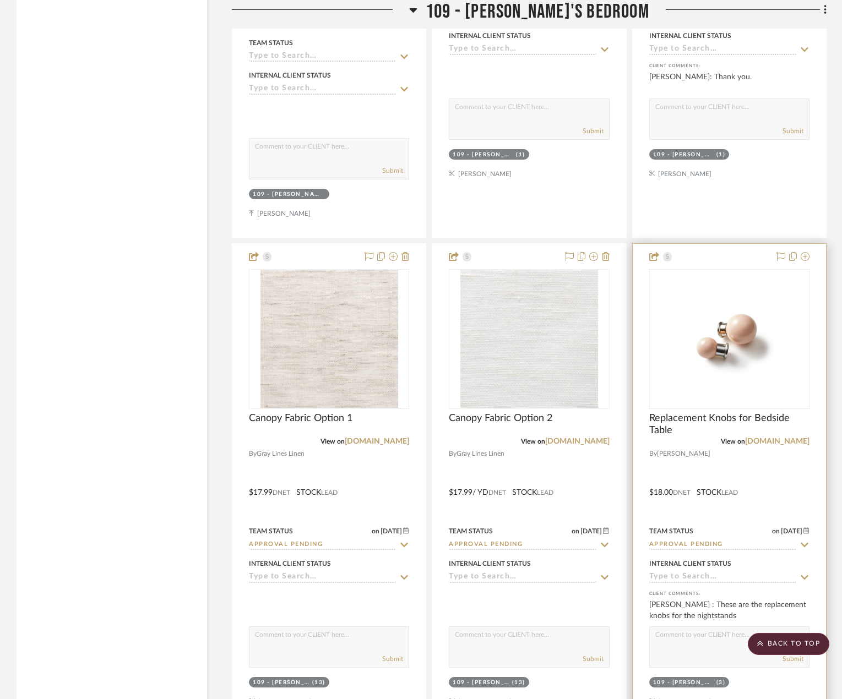
click at [782, 460] on div at bounding box center [729, 485] width 193 height 482
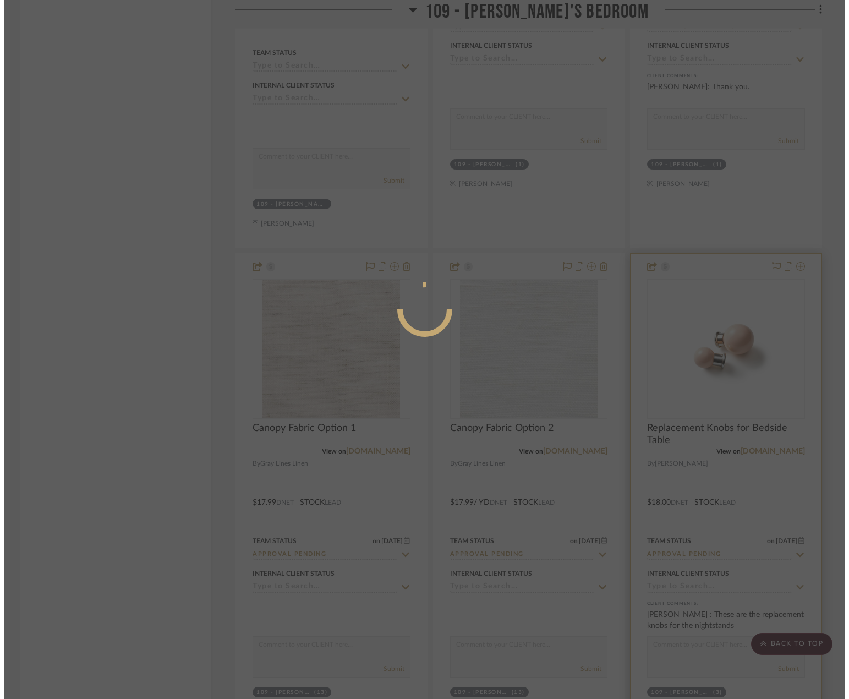
scroll to position [0, 0]
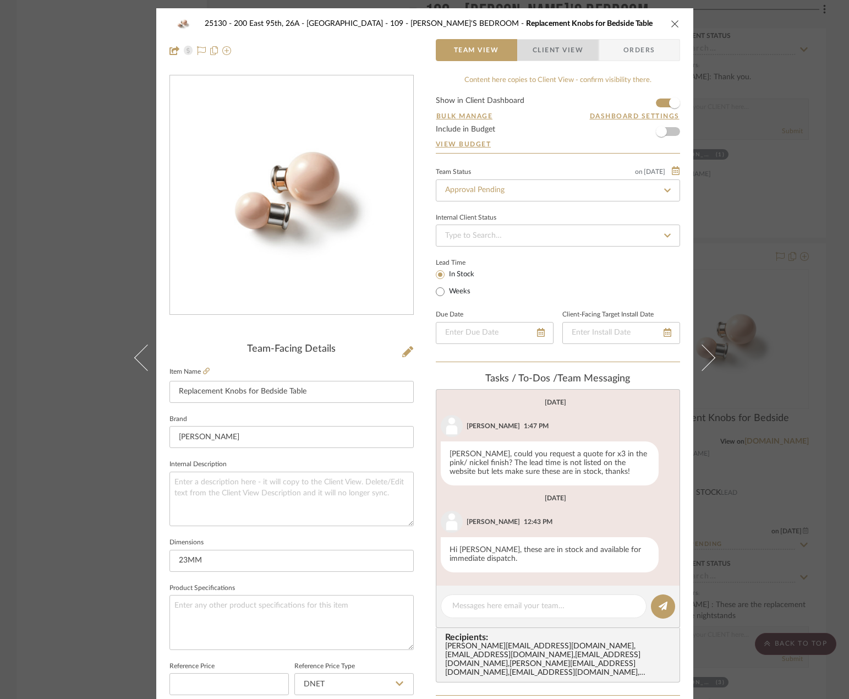
click at [525, 47] on span "button" at bounding box center [525, 50] width 15 height 22
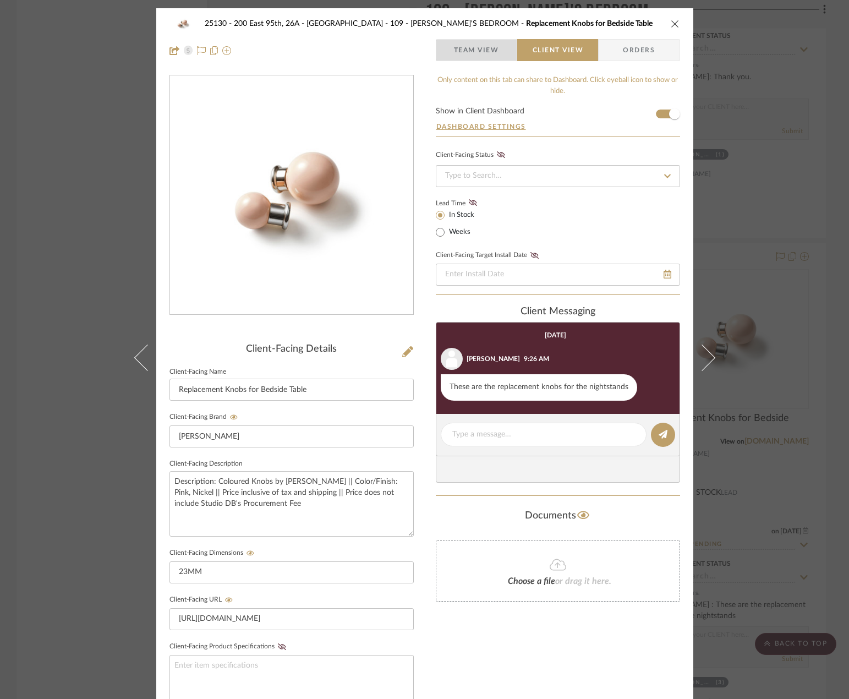
click at [467, 56] on span "Team View" at bounding box center [476, 50] width 45 height 22
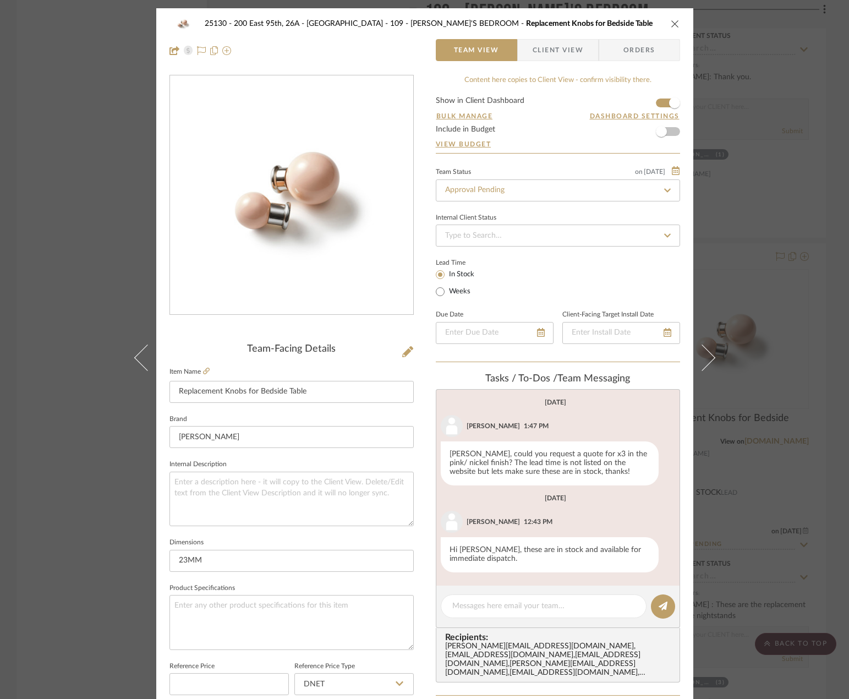
click at [781, 173] on div "25130 - 200 East 95th, 26A - Kosheleva 109 - ASTRID'S BEDROOM Replacement Knobs…" at bounding box center [424, 349] width 849 height 699
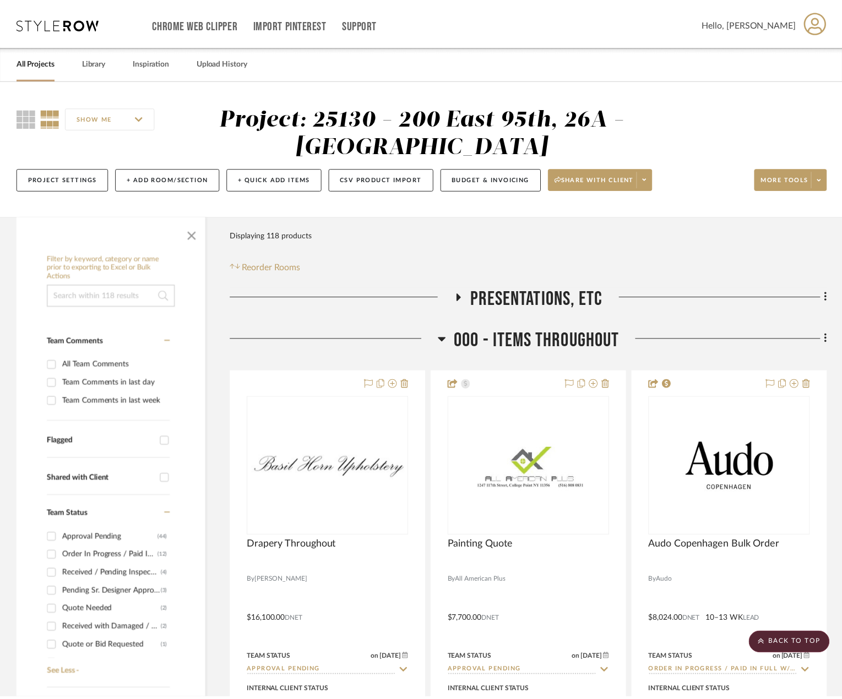
scroll to position [10184, 0]
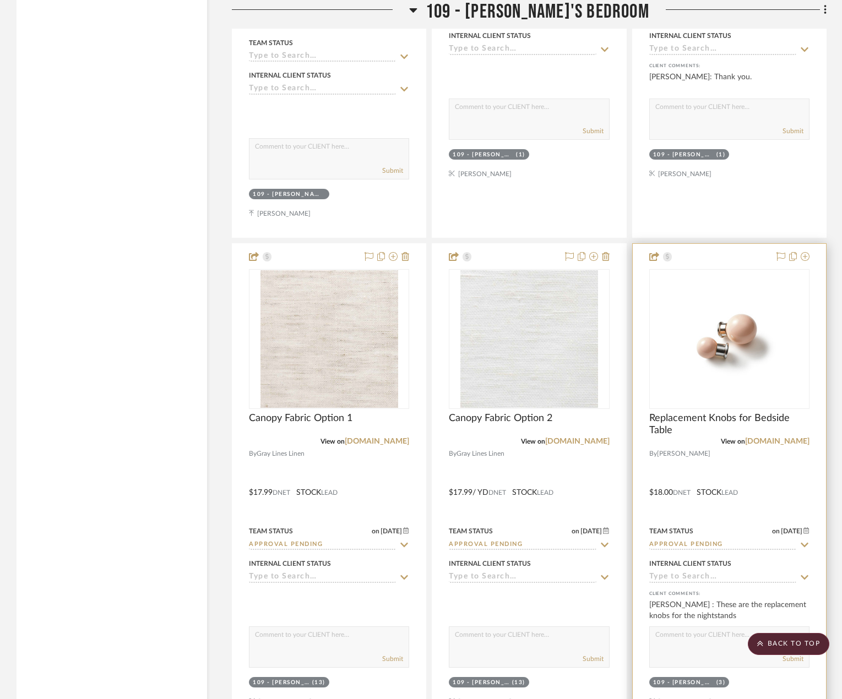
click at [778, 437] on div at bounding box center [729, 485] width 193 height 482
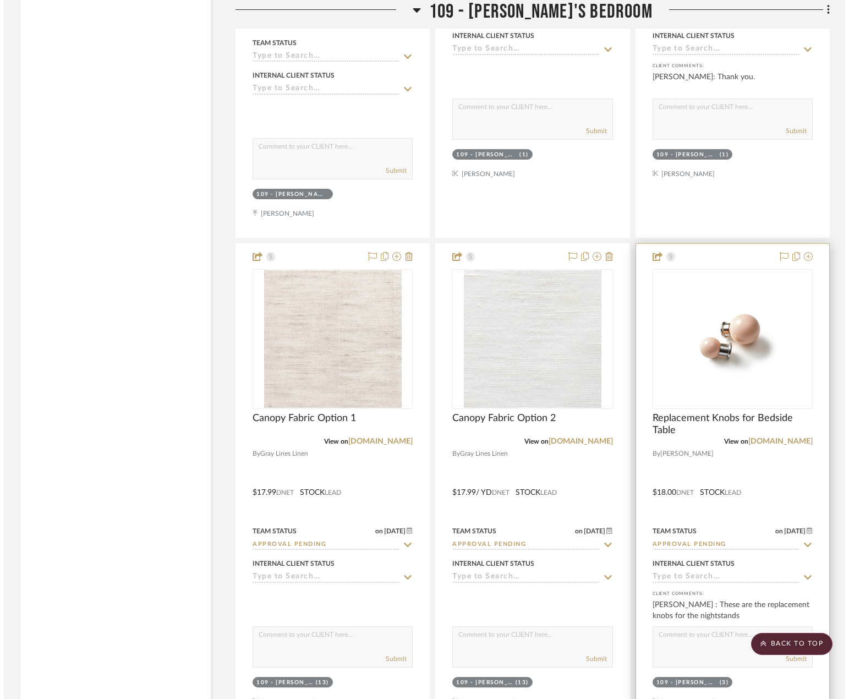
scroll to position [0, 0]
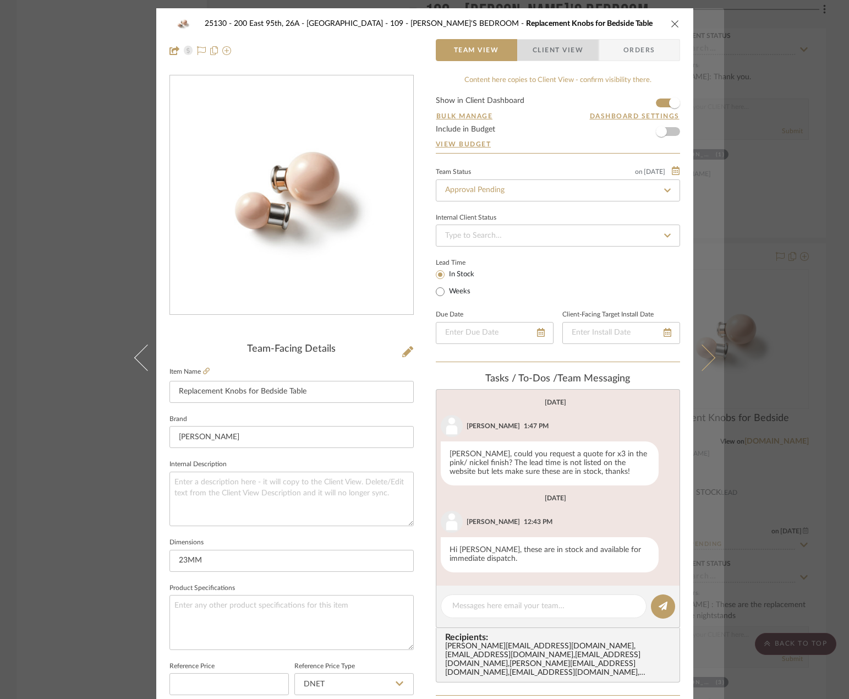
drag, startPoint x: 526, startPoint y: 55, endPoint x: 708, endPoint y: 132, distance: 198.3
click at [526, 56] on span "button" at bounding box center [525, 50] width 15 height 22
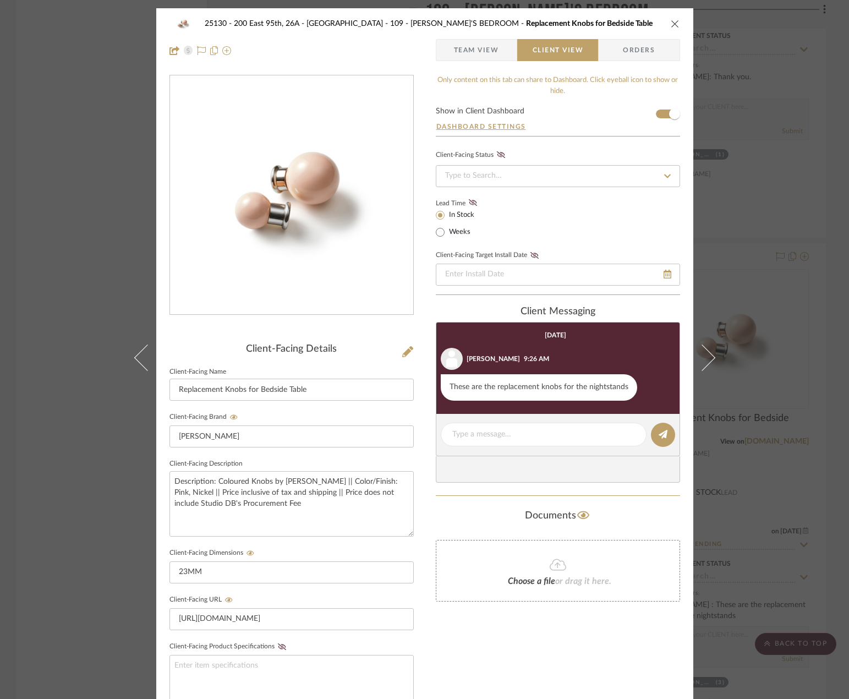
click at [774, 185] on div "25130 - 200 East 95th, 26A - Kosheleva 109 - ASTRID'S BEDROOM Replacement Knobs…" at bounding box center [424, 349] width 849 height 699
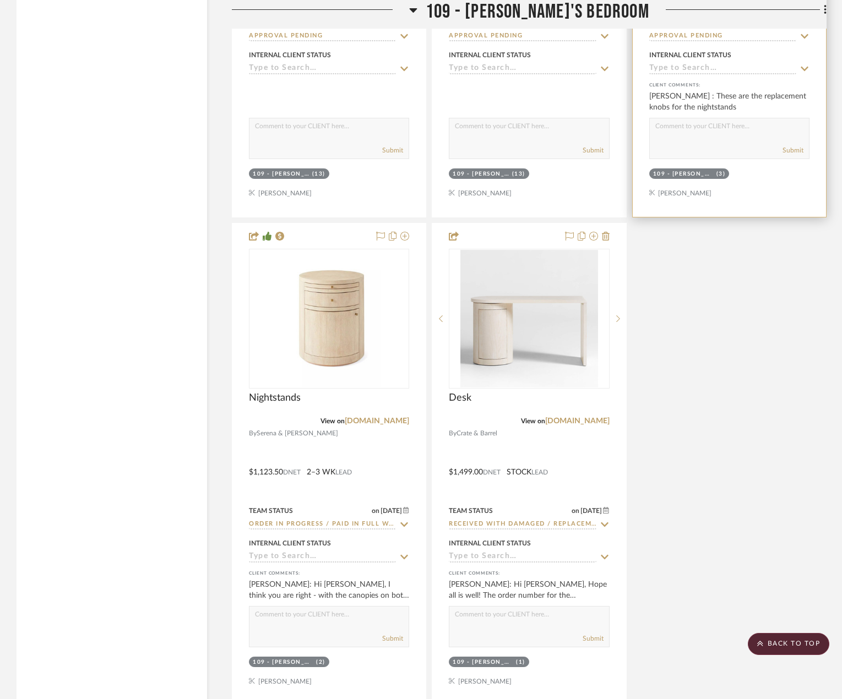
scroll to position [10900, 0]
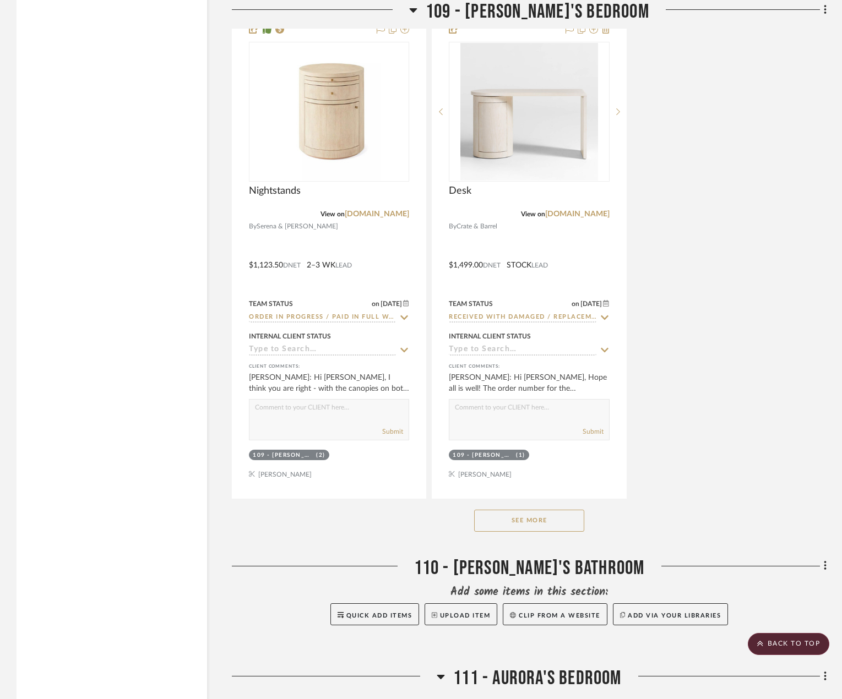
click at [574, 509] on div "See More" at bounding box center [529, 521] width 595 height 44
click at [566, 502] on div "See More" at bounding box center [529, 521] width 595 height 44
click at [559, 510] on button "See More" at bounding box center [529, 521] width 110 height 22
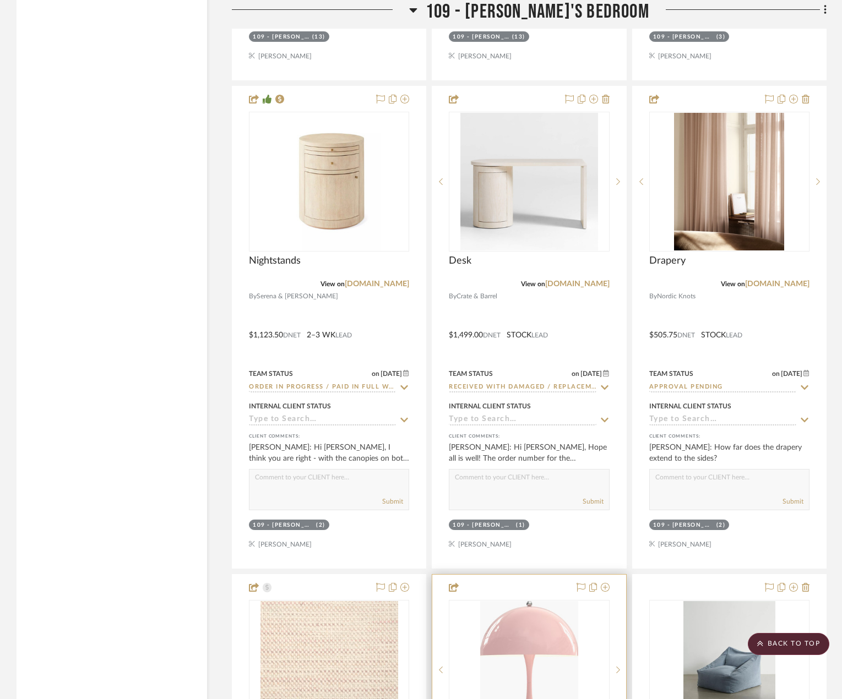
scroll to position [10789, 0]
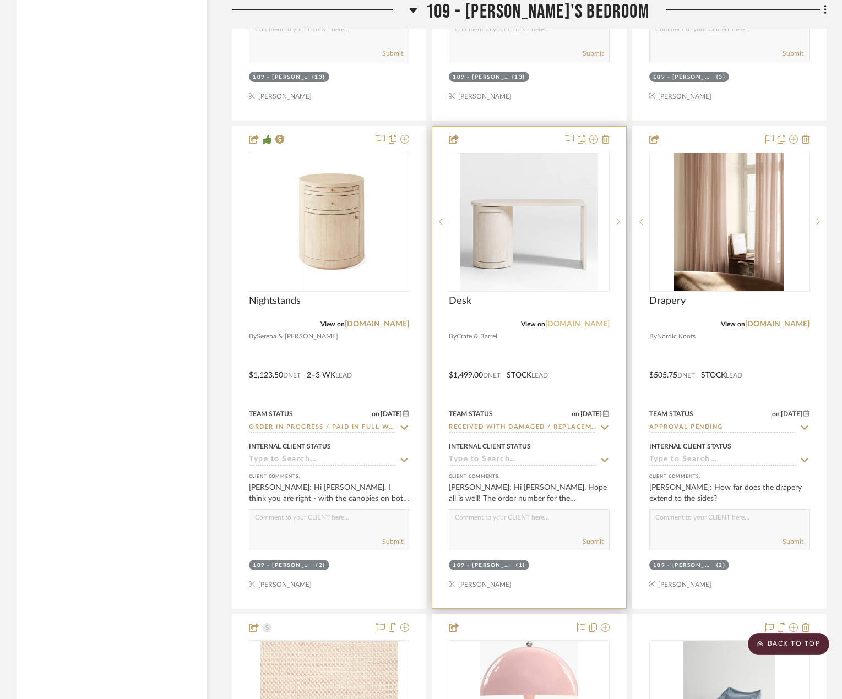
click at [566, 320] on link "crateandbarrel.com" at bounding box center [577, 324] width 64 height 8
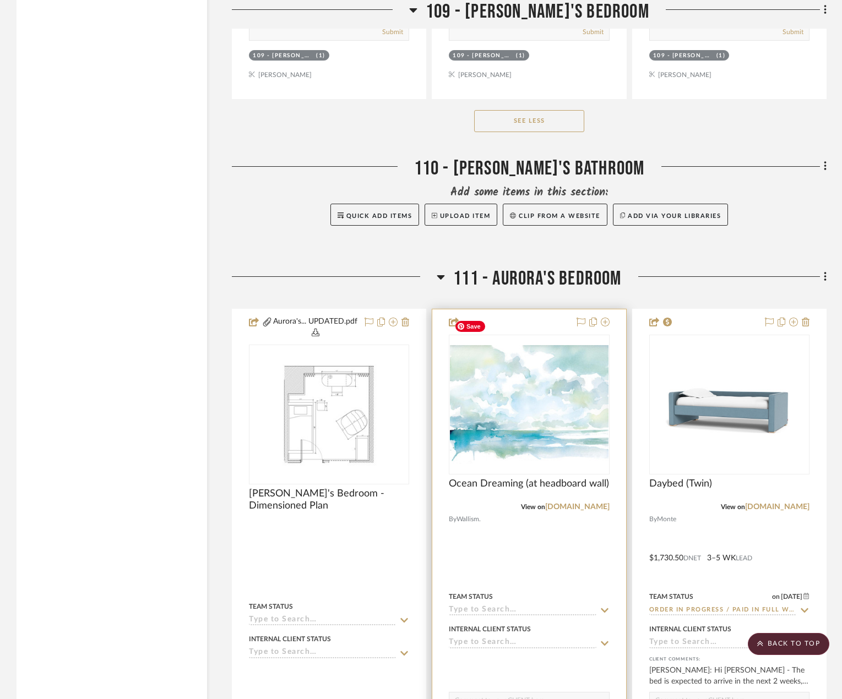
scroll to position [12386, 0]
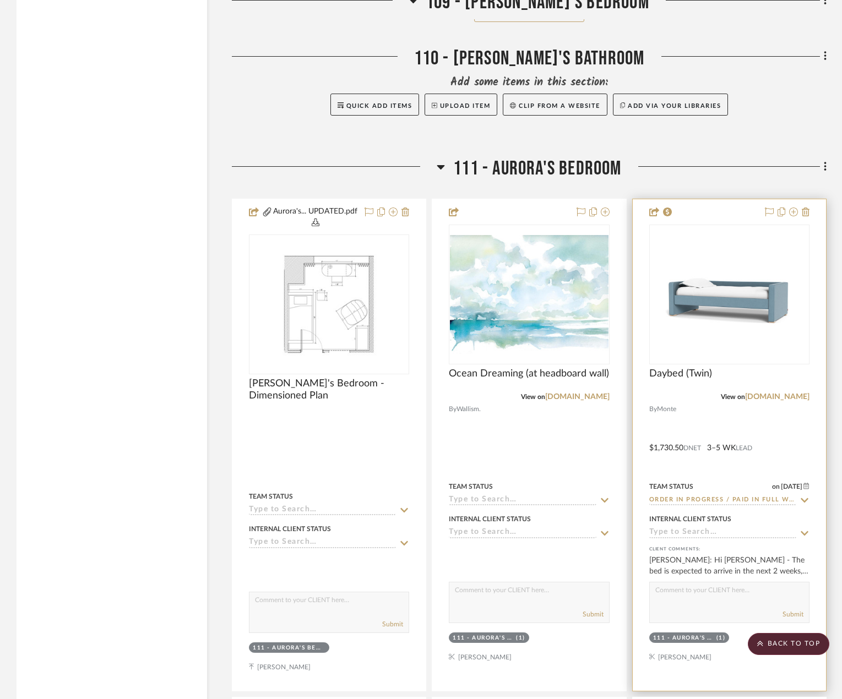
click at [730, 435] on div at bounding box center [729, 445] width 193 height 492
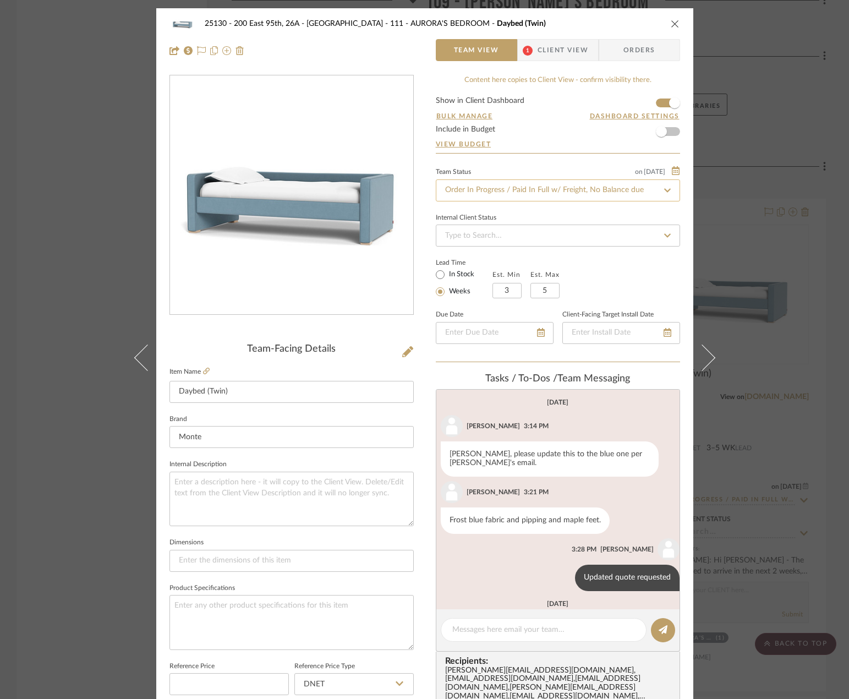
scroll to position [139, 0]
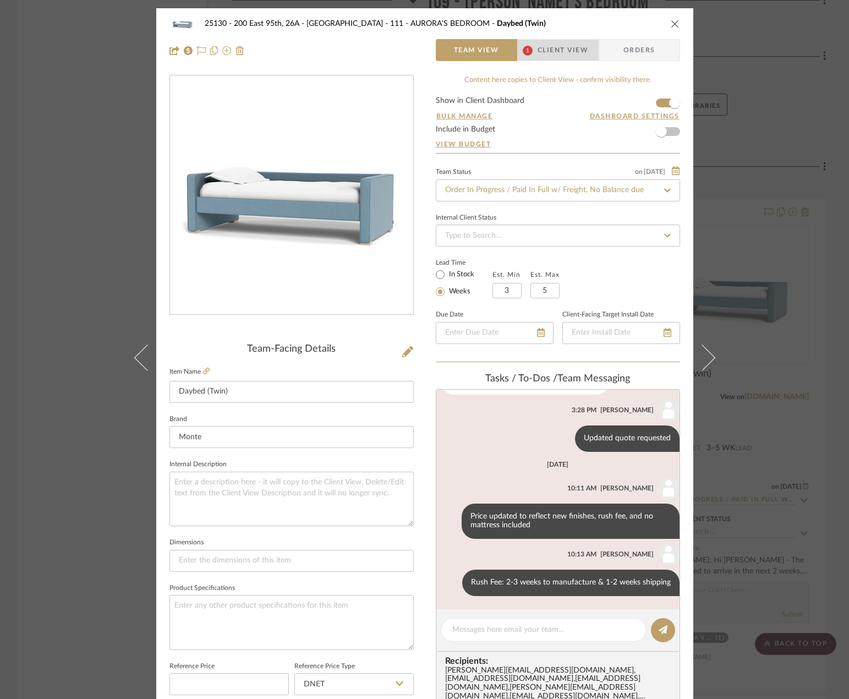
click at [561, 48] on span "Client View" at bounding box center [563, 50] width 51 height 22
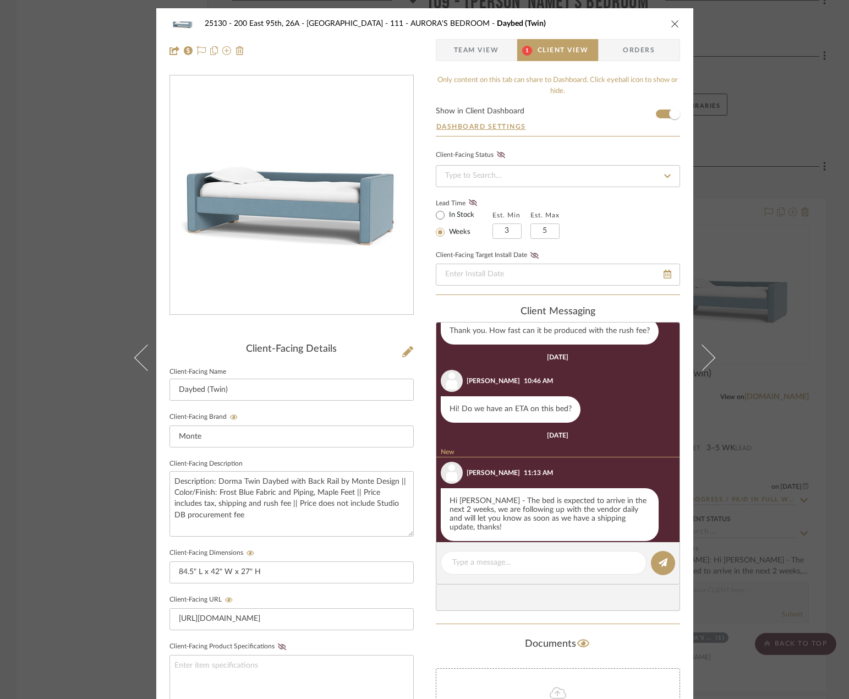
scroll to position [306, 0]
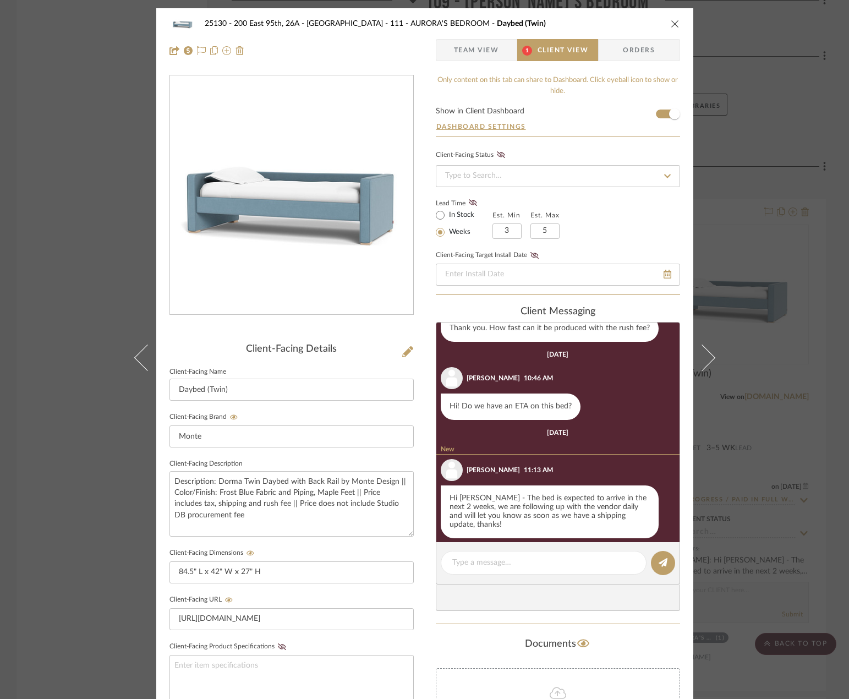
click at [799, 283] on div "25130 - 200 East 95th, 26A - Kosheleva 111 - AURORA'S BEDROOM Daybed (Twin) Tea…" at bounding box center [424, 349] width 849 height 699
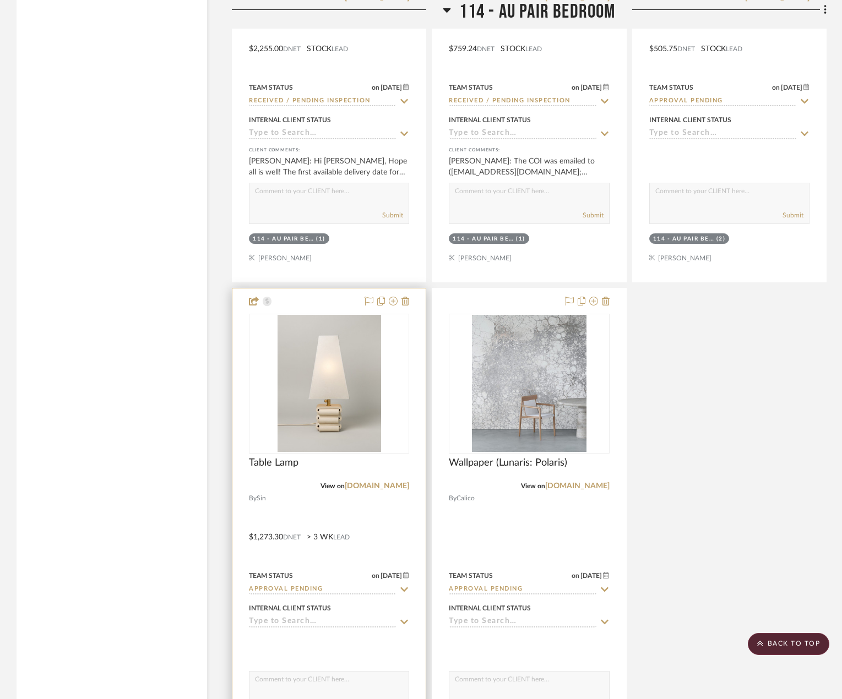
scroll to position [16320, 0]
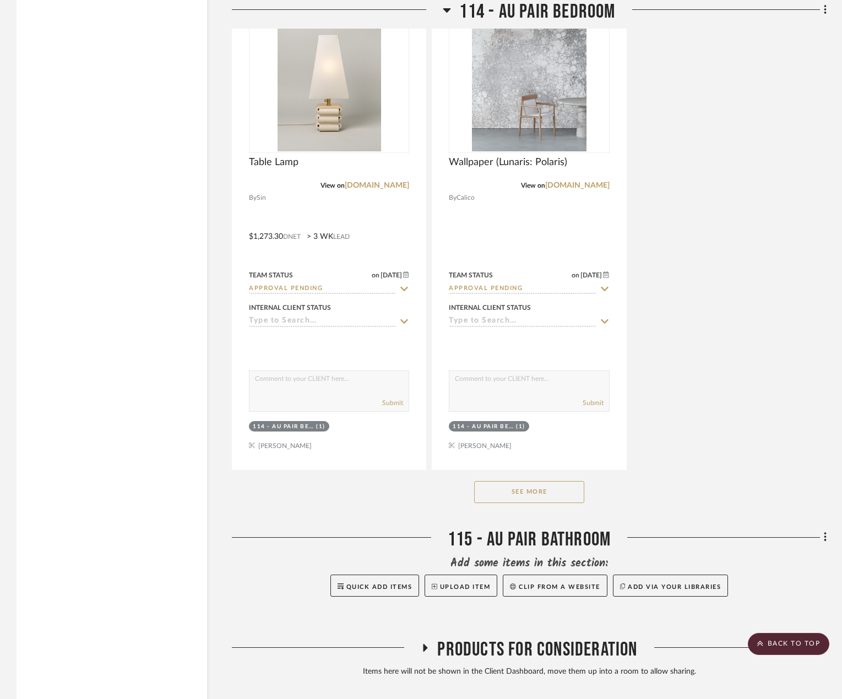
click at [489, 481] on button "See More" at bounding box center [529, 492] width 110 height 22
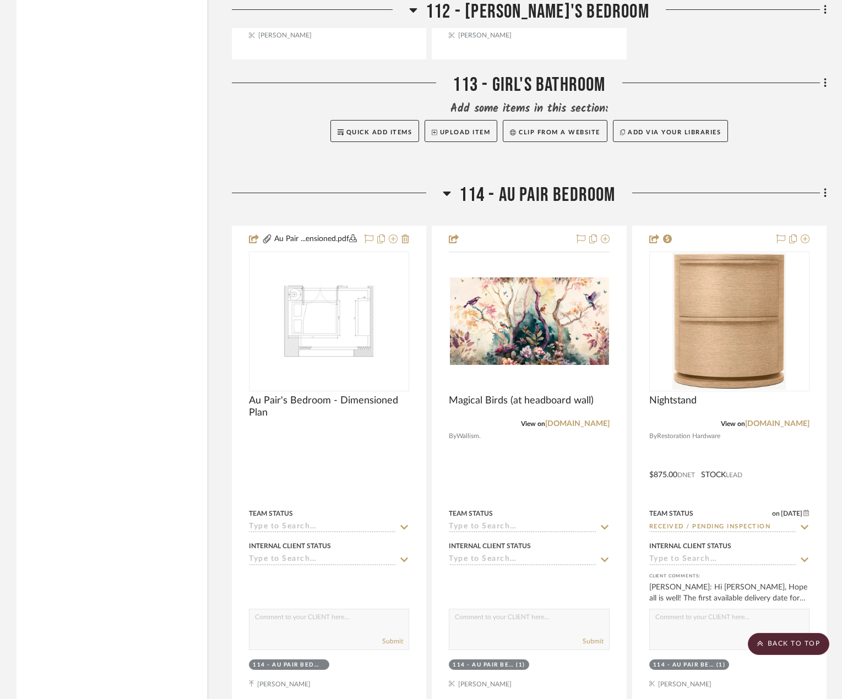
scroll to position [14943, 0]
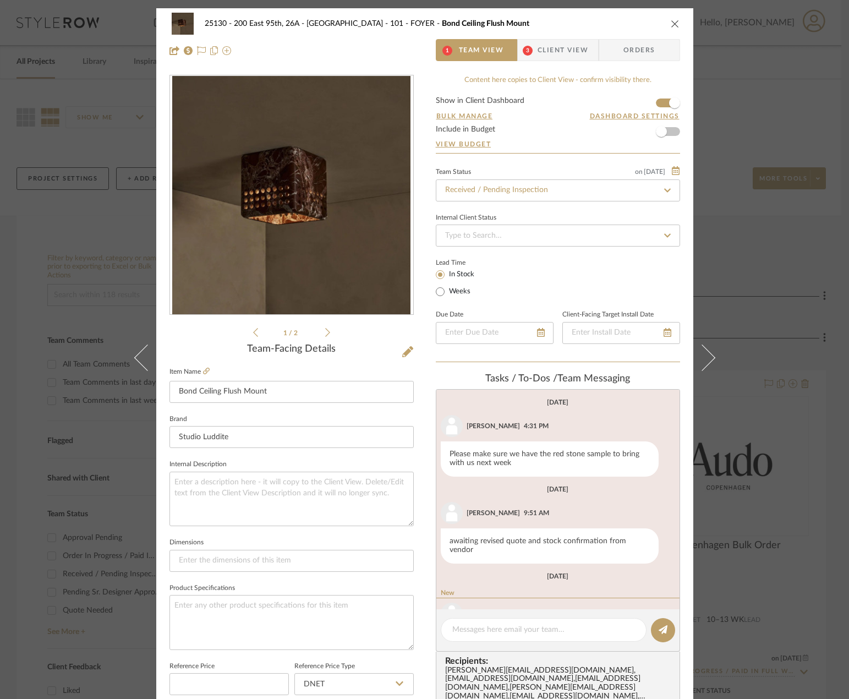
scroll to position [79, 0]
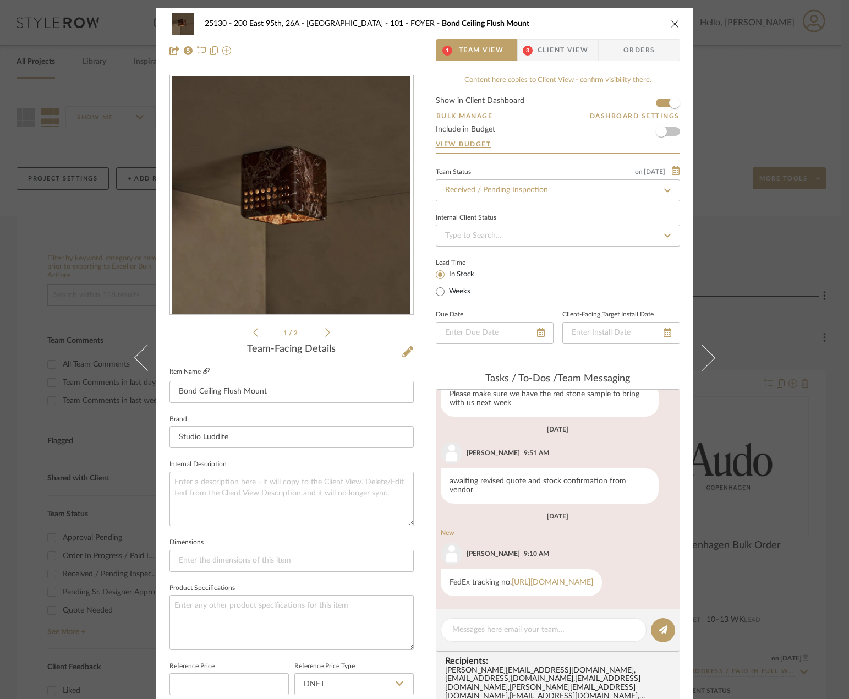
click at [204, 370] on icon at bounding box center [206, 371] width 7 height 7
